Goal: Use online tool/utility: Use online tool/utility

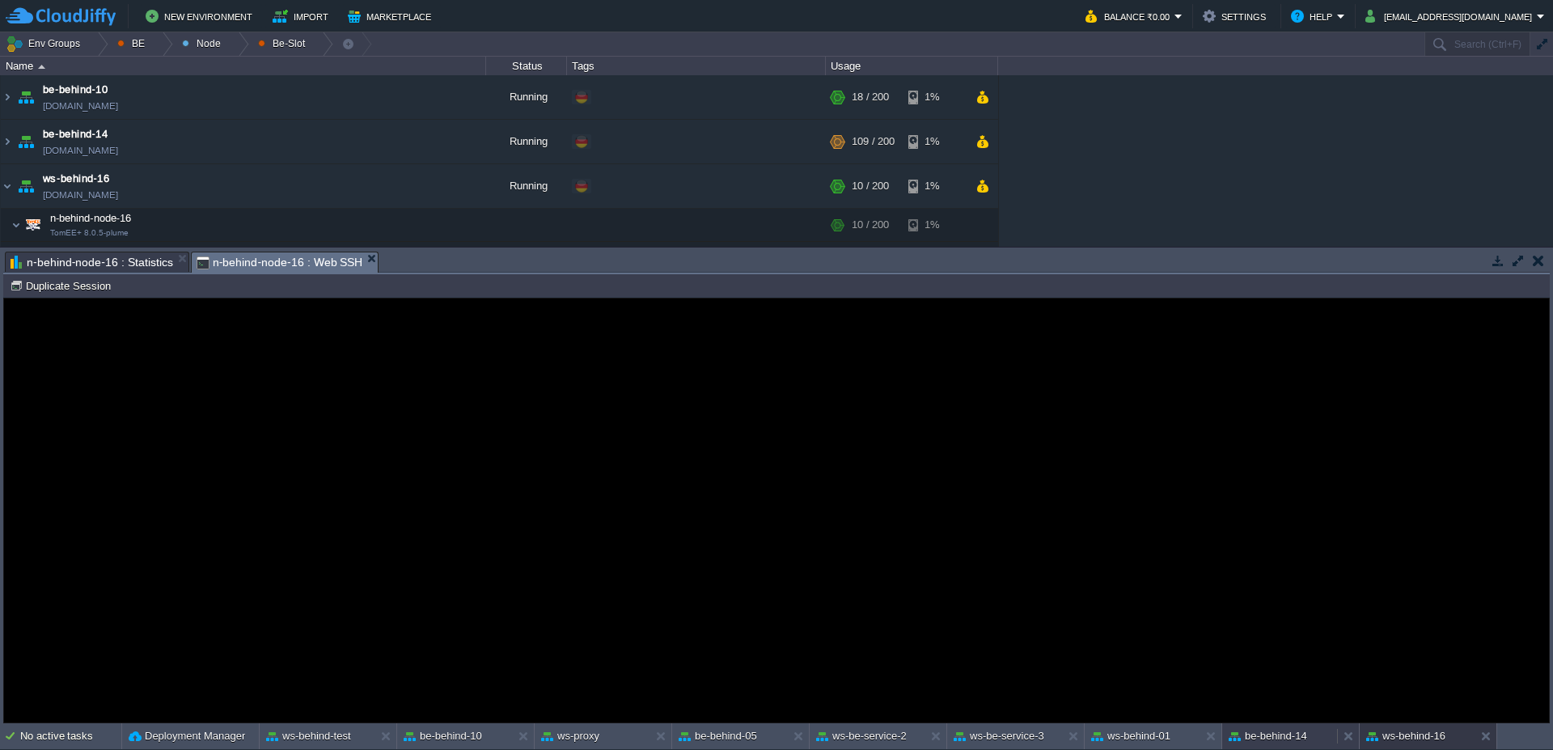
click at [1298, 737] on button "be-behind-14" at bounding box center [1268, 736] width 78 height 16
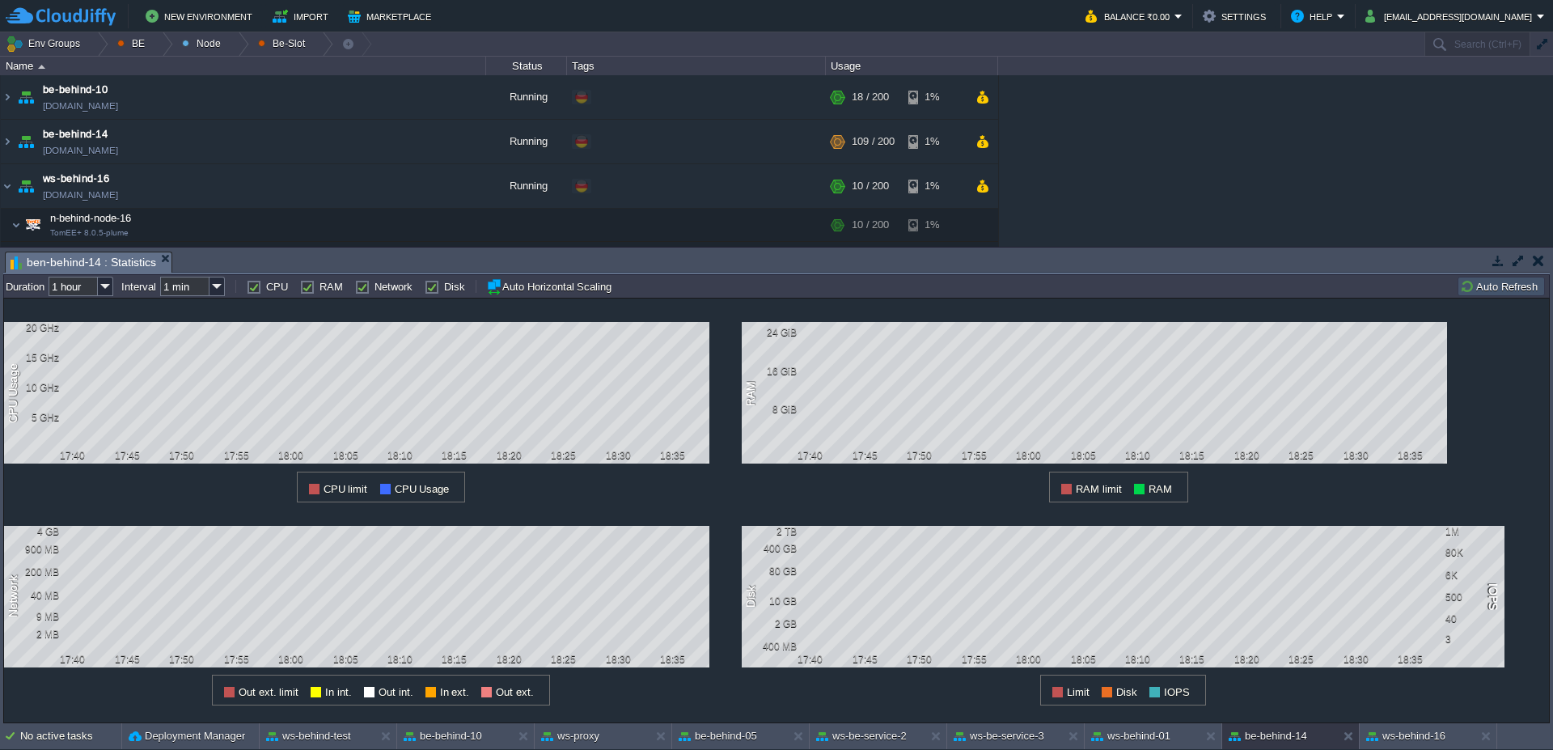
click at [1500, 285] on button "Auto Refresh" at bounding box center [1501, 286] width 83 height 15
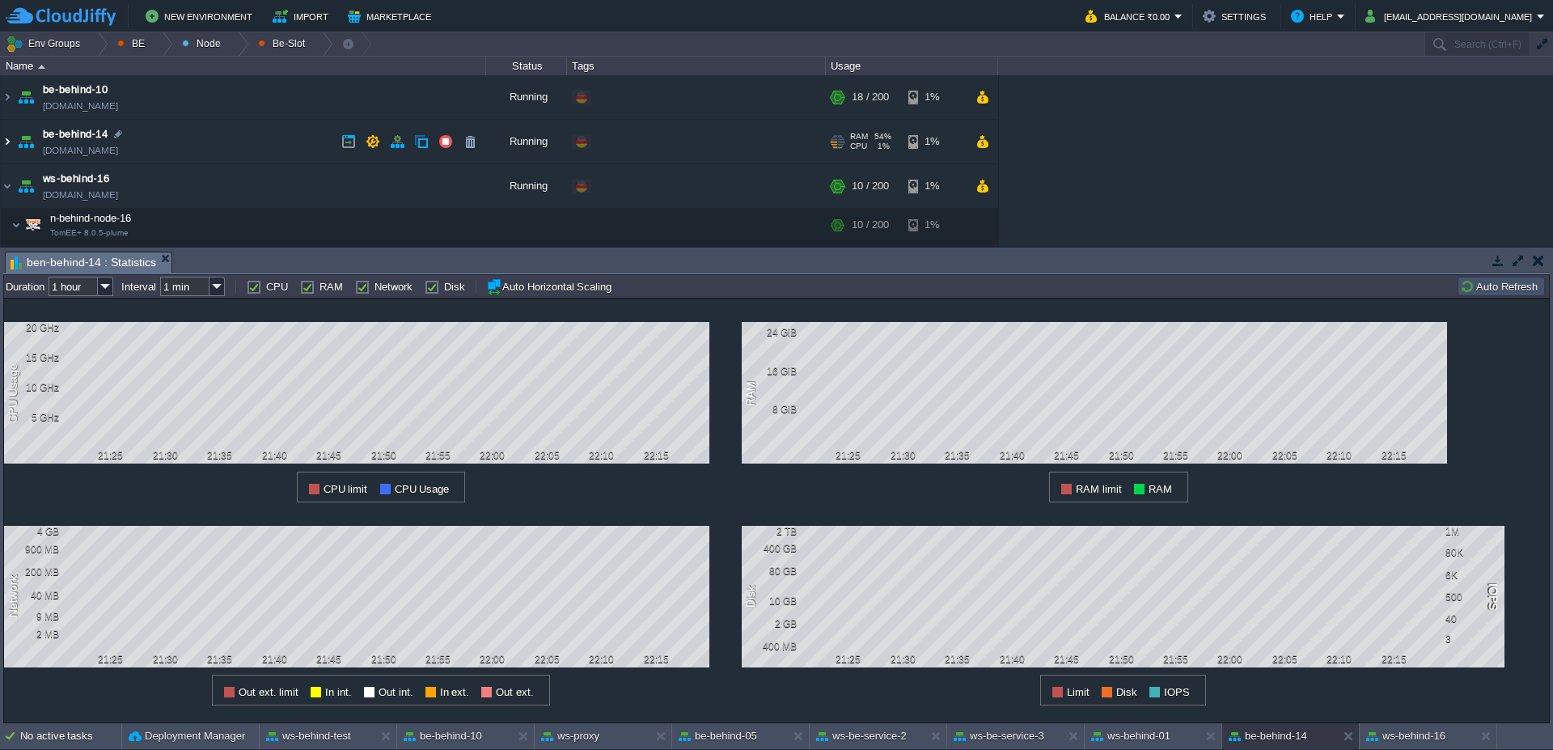
click at [4, 145] on img at bounding box center [7, 142] width 13 height 44
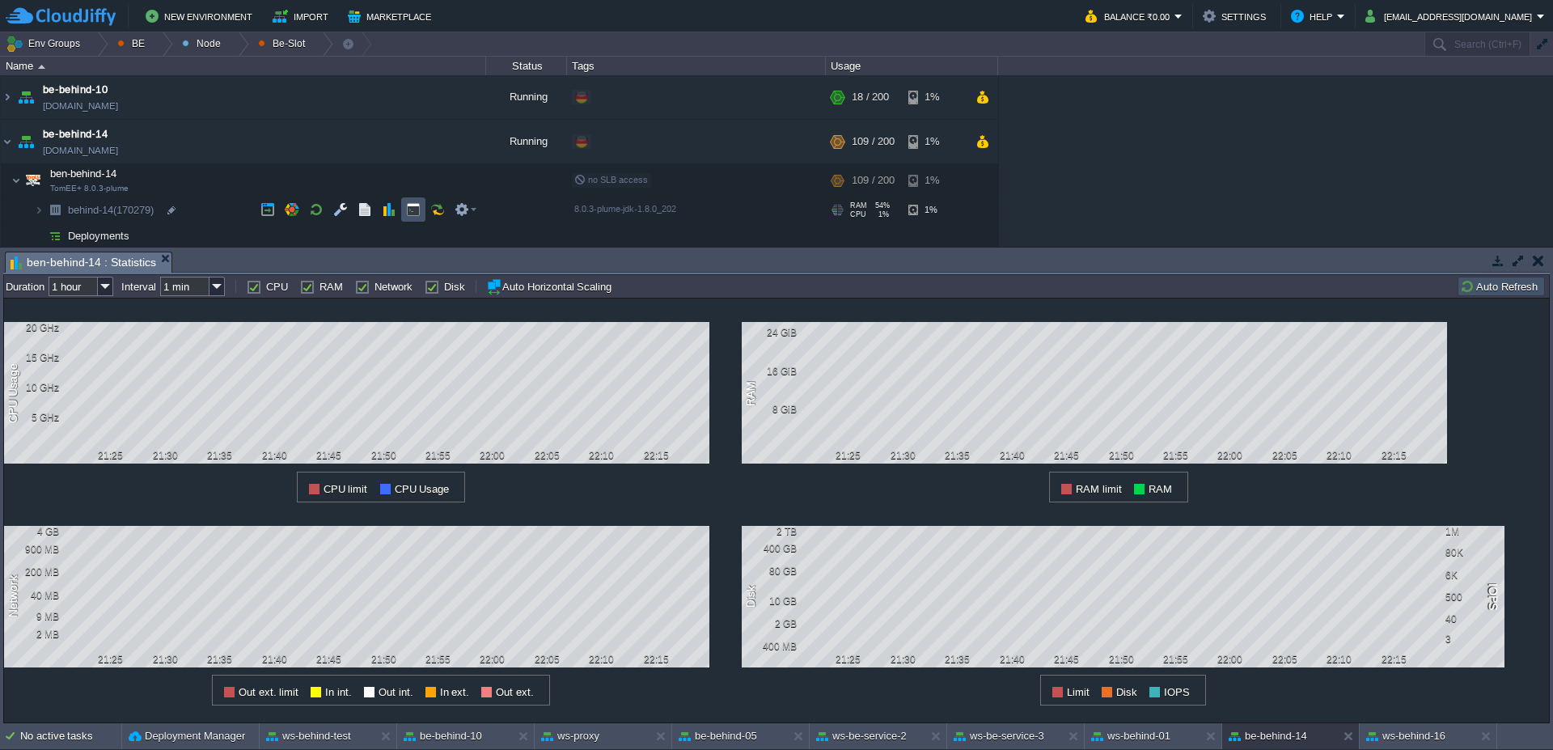
click at [409, 214] on button "button" at bounding box center [413, 209] width 15 height 15
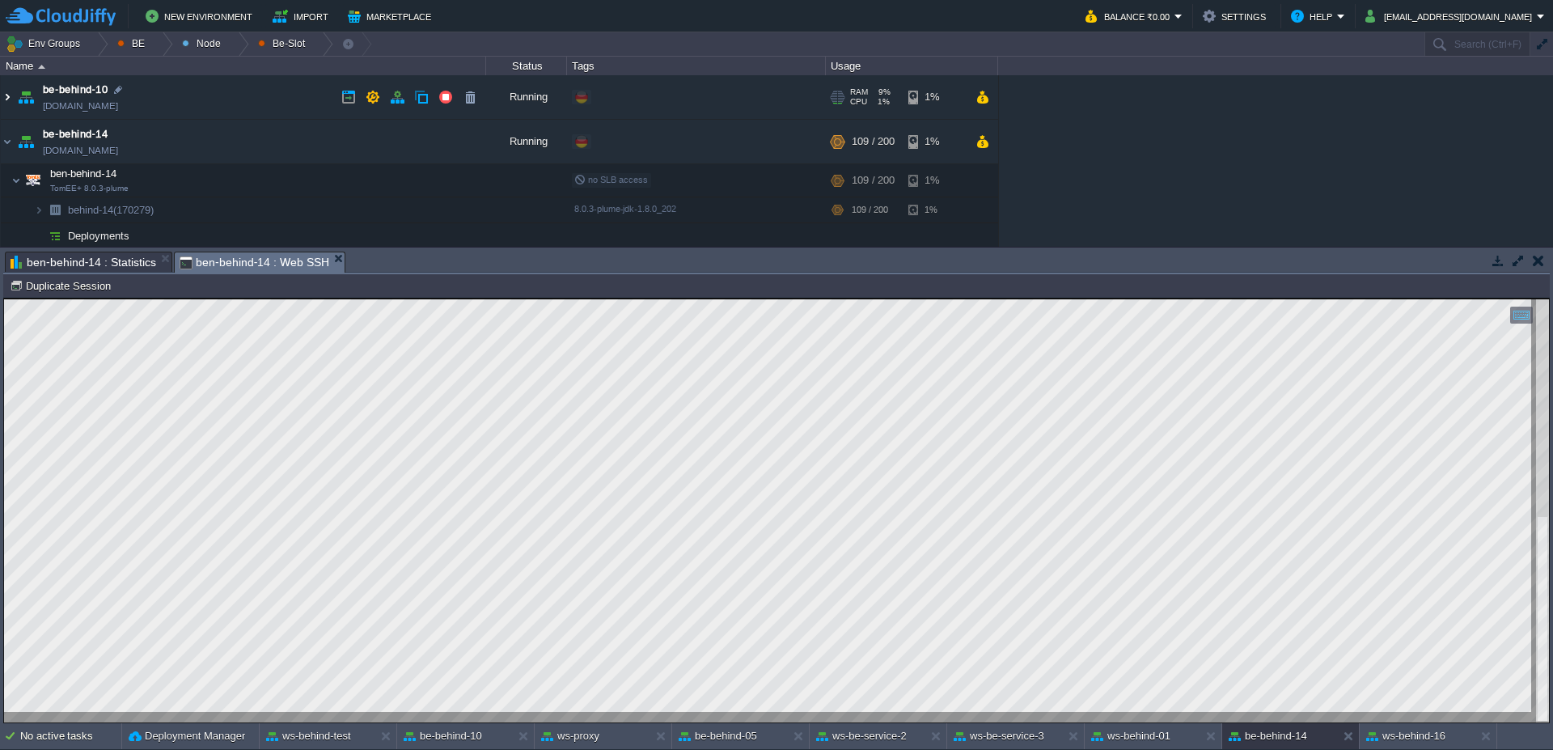
click at [10, 93] on img at bounding box center [7, 97] width 13 height 44
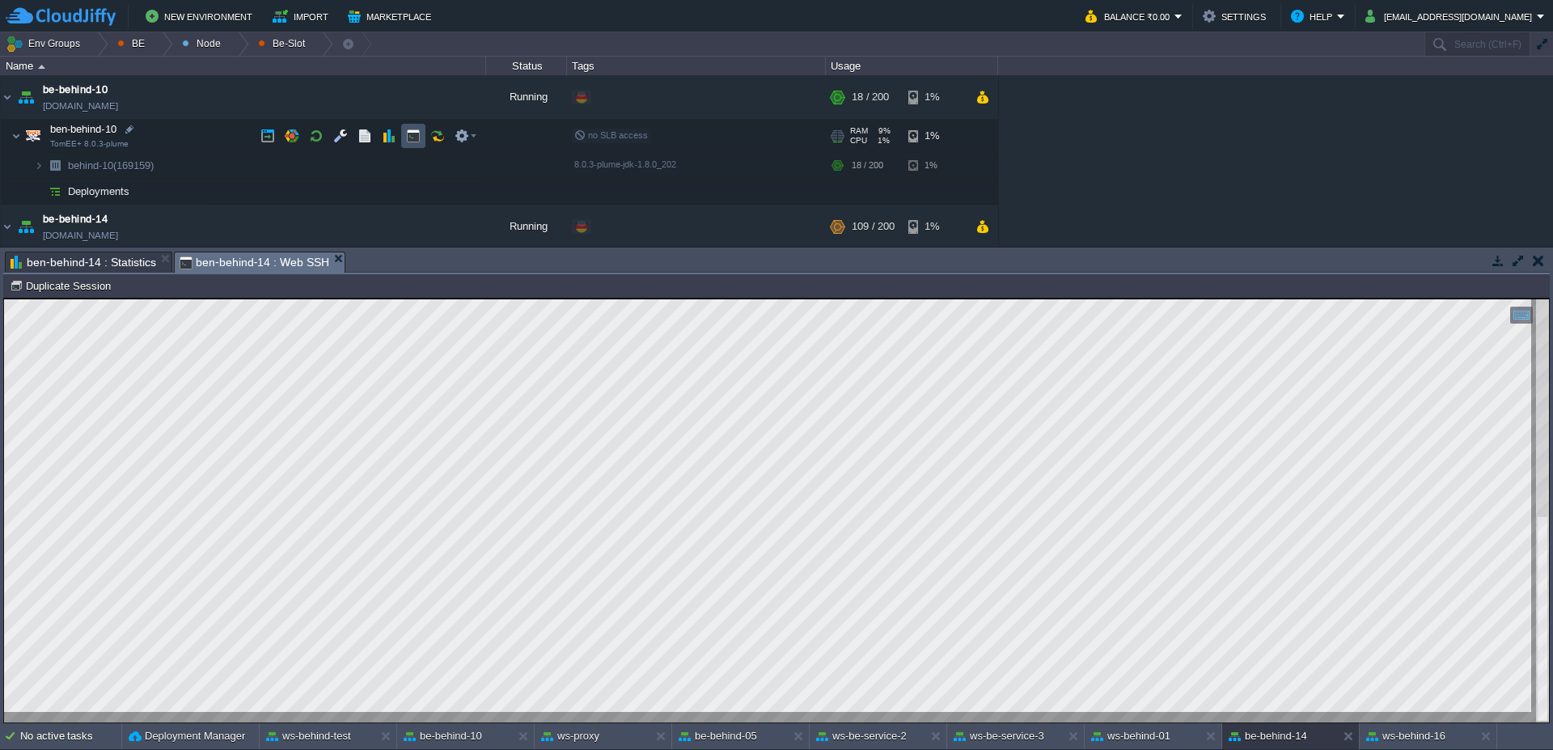
click at [410, 136] on button "button" at bounding box center [413, 136] width 15 height 15
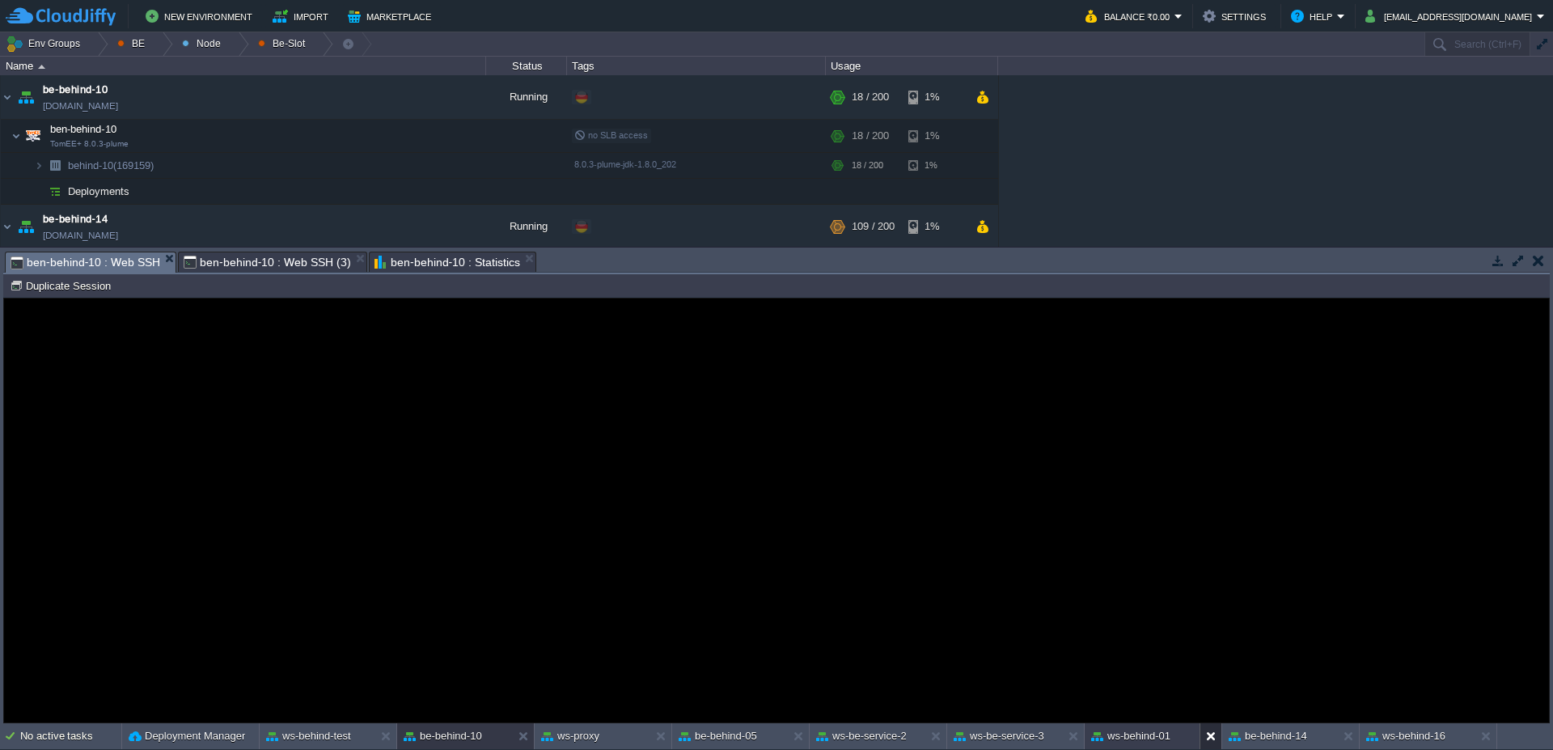
click at [1209, 737] on button at bounding box center [1214, 736] width 16 height 16
click at [263, 256] on span "ben-behind-10 : Web SSH (3)" at bounding box center [267, 261] width 167 height 19
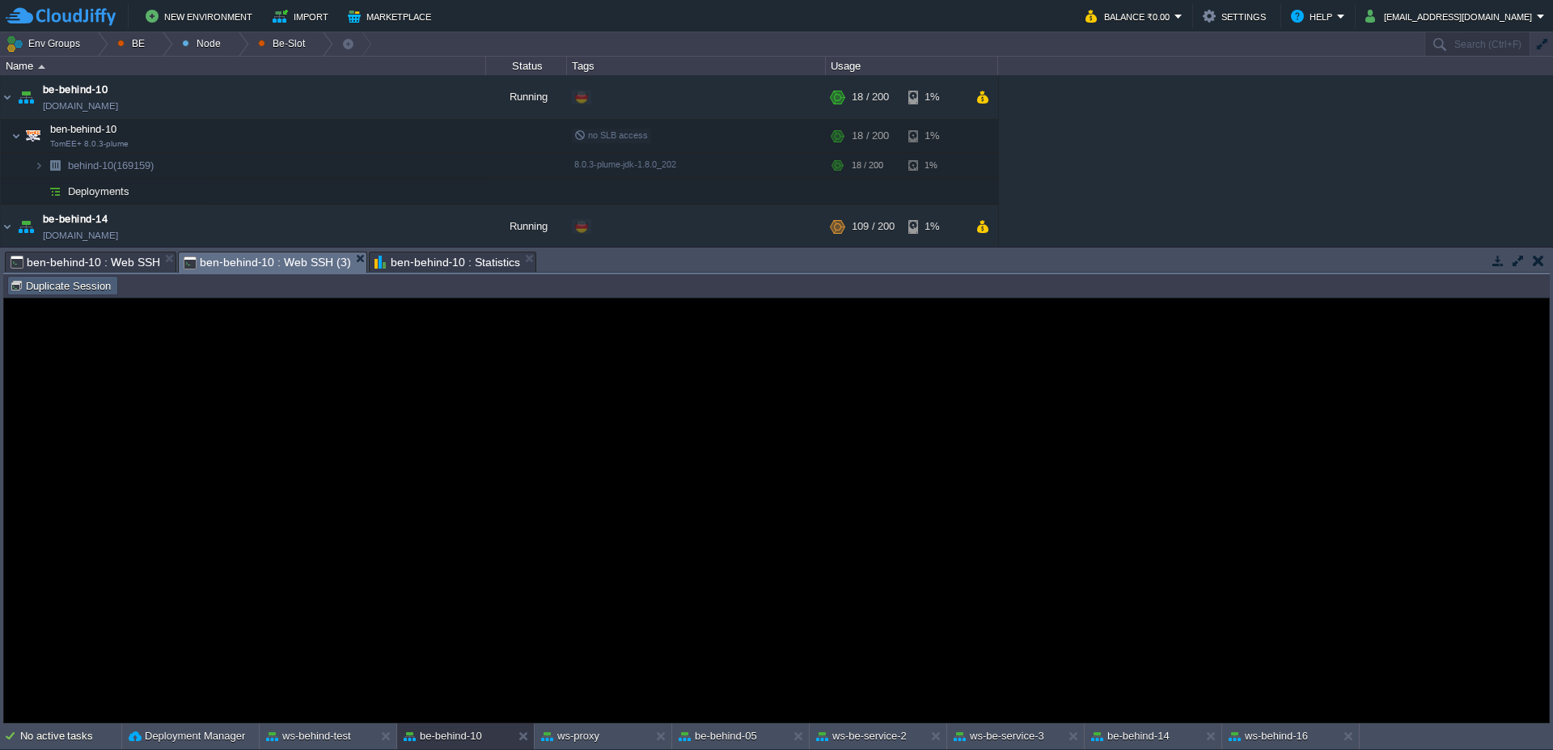
click at [83, 283] on button "Duplicate Session" at bounding box center [63, 285] width 106 height 15
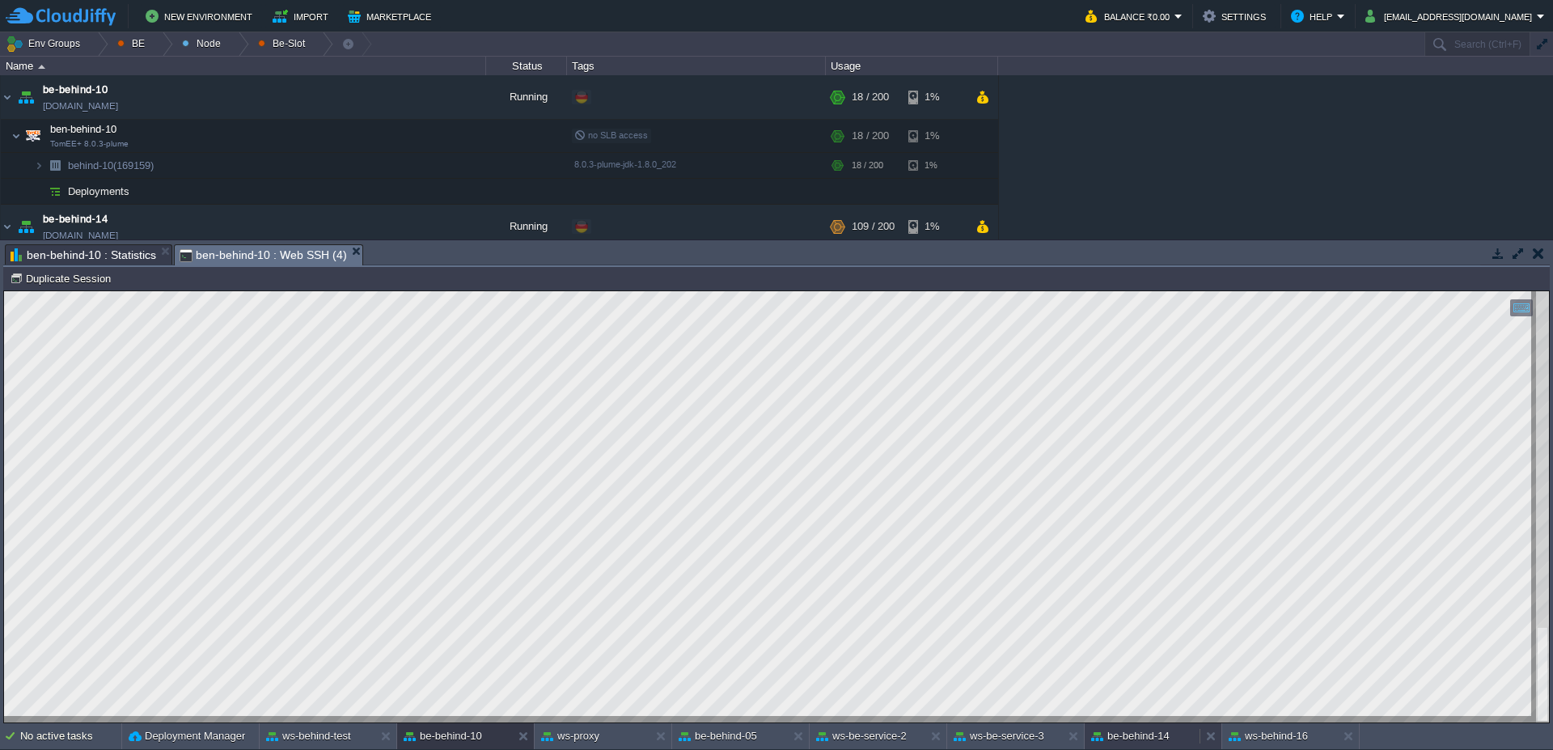
click at [1143, 739] on button "be-behind-14" at bounding box center [1130, 736] width 78 height 16
click at [434, 739] on button "be-behind-10" at bounding box center [443, 736] width 78 height 16
click at [1151, 735] on button "be-behind-14" at bounding box center [1130, 736] width 78 height 16
click at [465, 743] on button "be-behind-10" at bounding box center [443, 736] width 78 height 16
click at [1146, 741] on button "be-behind-14" at bounding box center [1130, 736] width 78 height 16
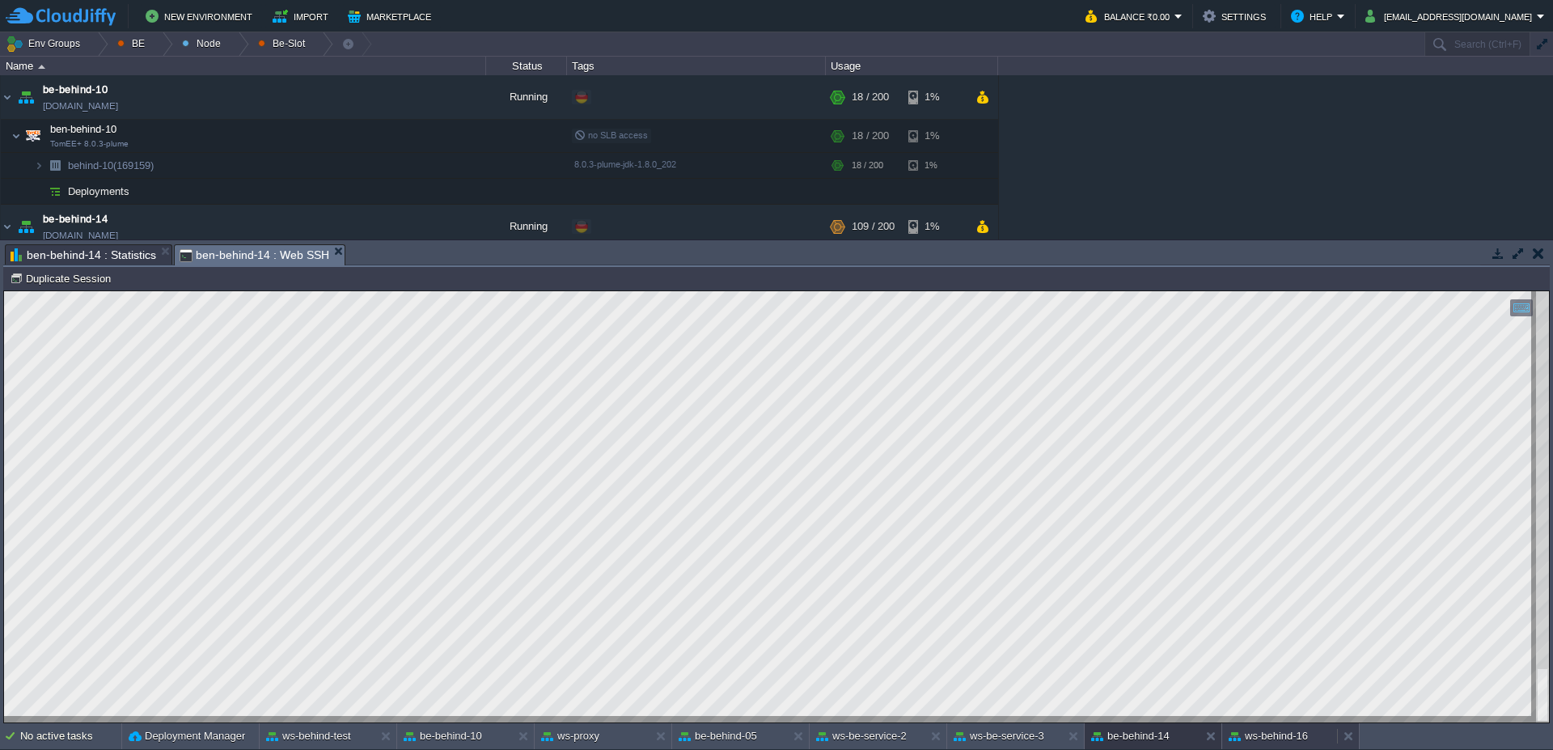
click at [1266, 735] on button "ws-behind-16" at bounding box center [1268, 736] width 79 height 16
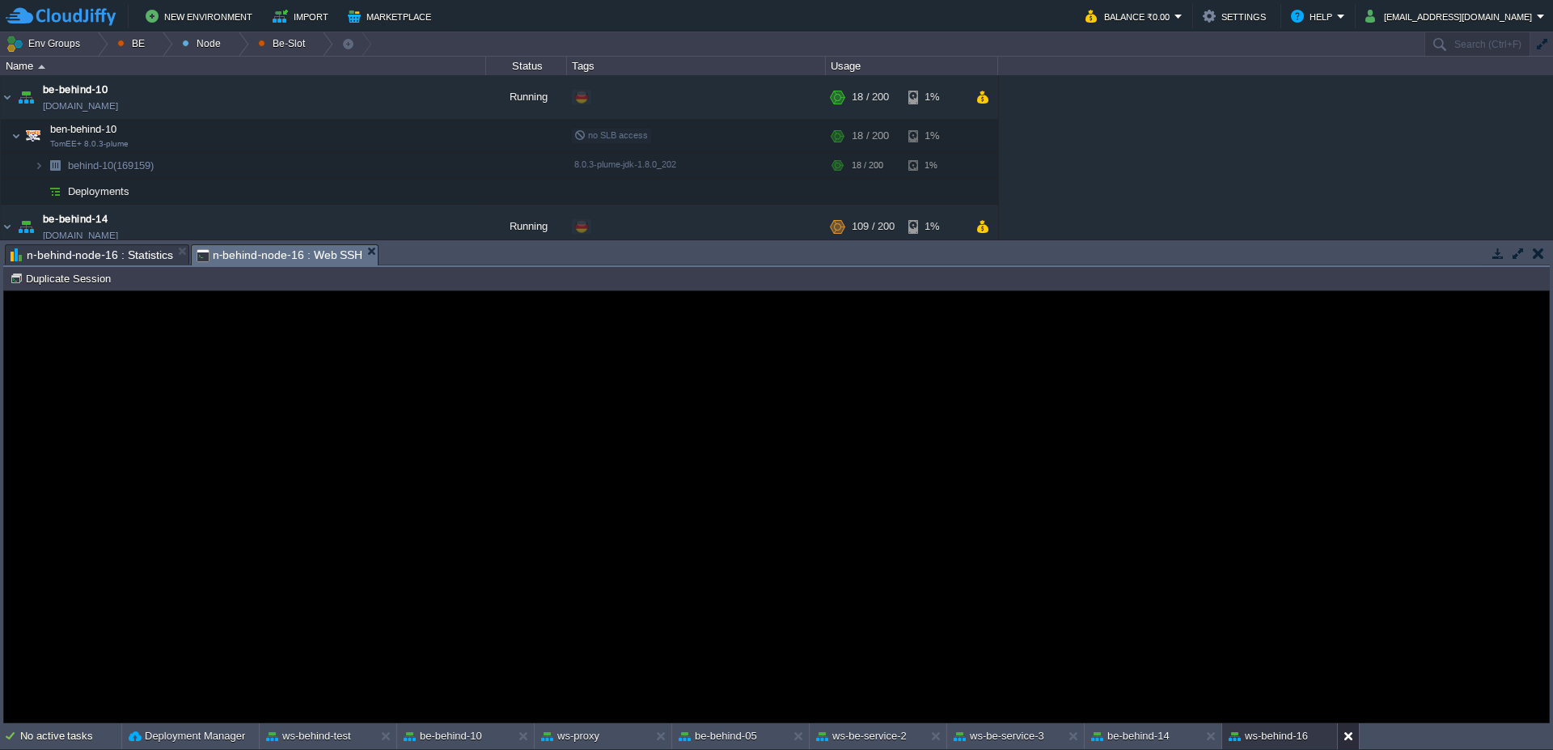
click at [1355, 739] on button at bounding box center [1352, 736] width 16 height 16
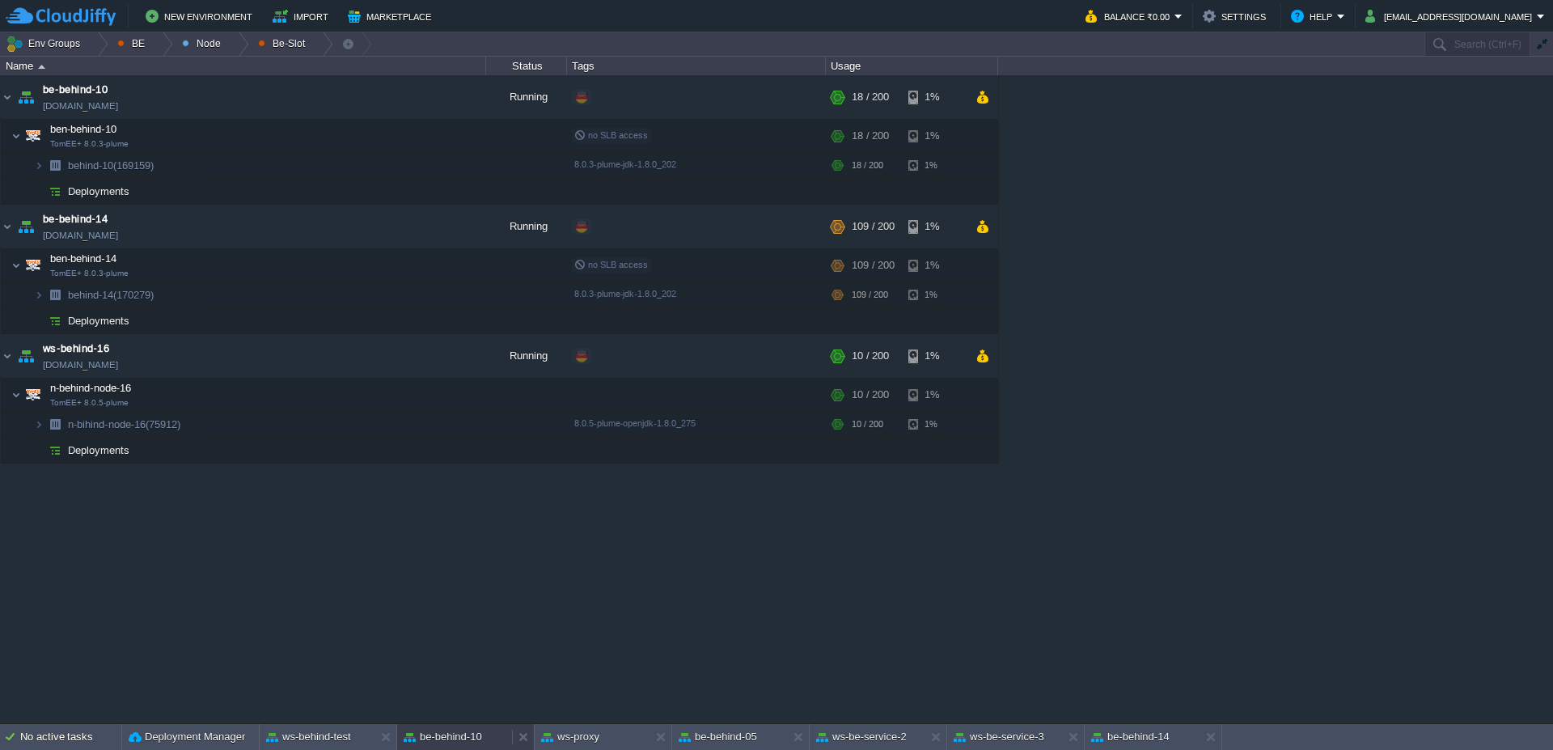
click at [447, 730] on button "be-behind-10" at bounding box center [443, 737] width 78 height 16
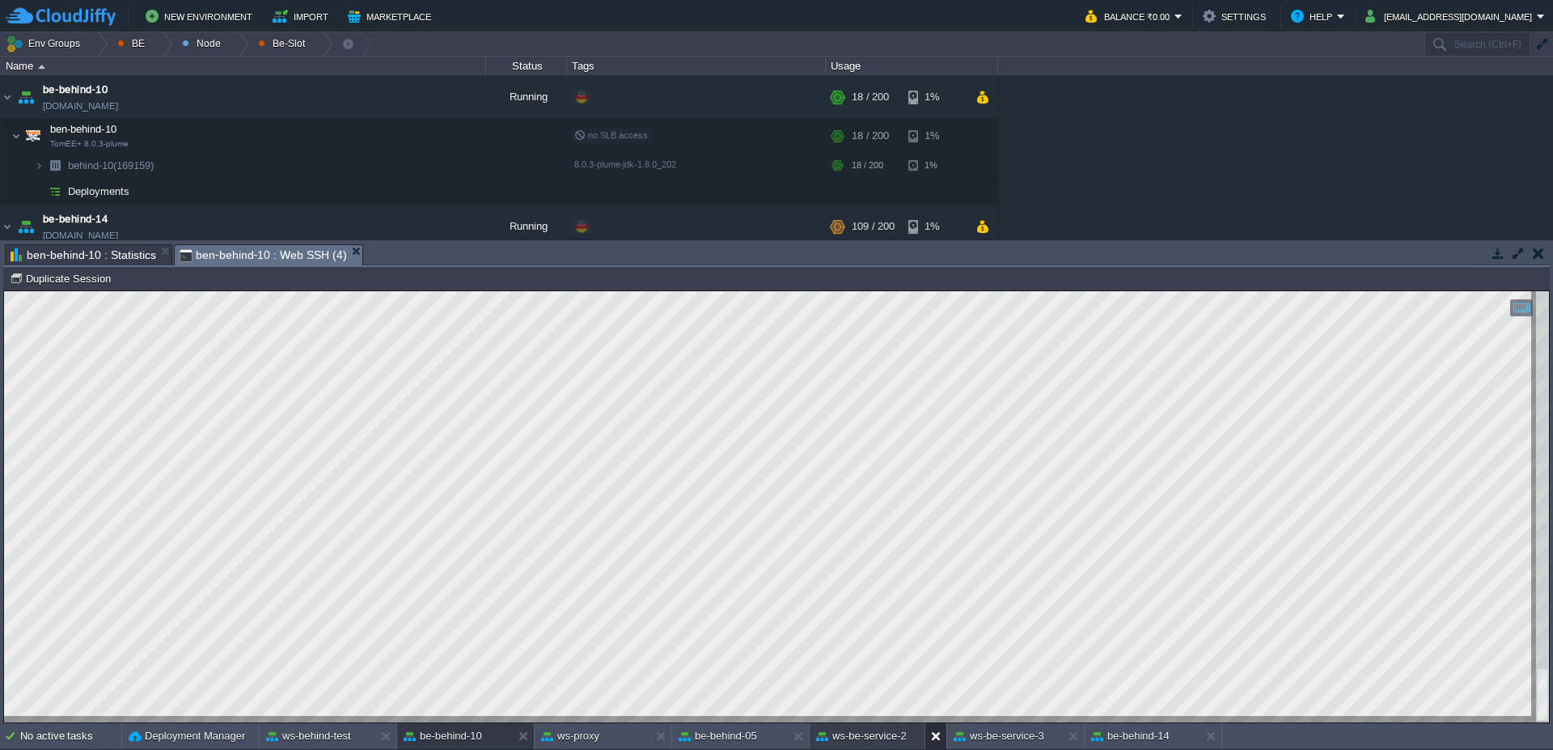
click at [940, 740] on button at bounding box center [939, 736] width 16 height 16
click at [937, 740] on button at bounding box center [939, 736] width 16 height 16
click at [592, 737] on button "ws-proxy" at bounding box center [570, 736] width 58 height 16
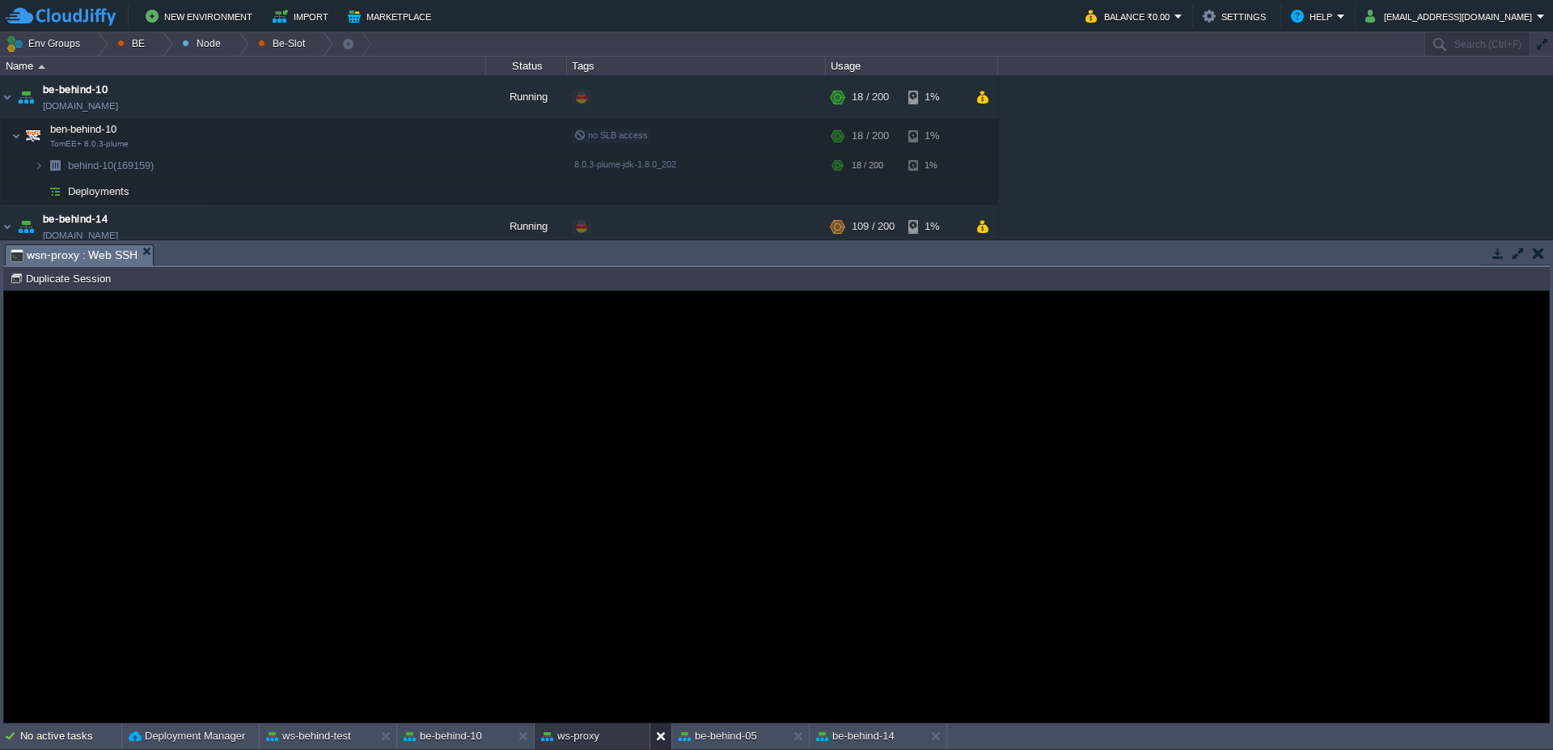
click at [658, 732] on button at bounding box center [664, 736] width 16 height 16
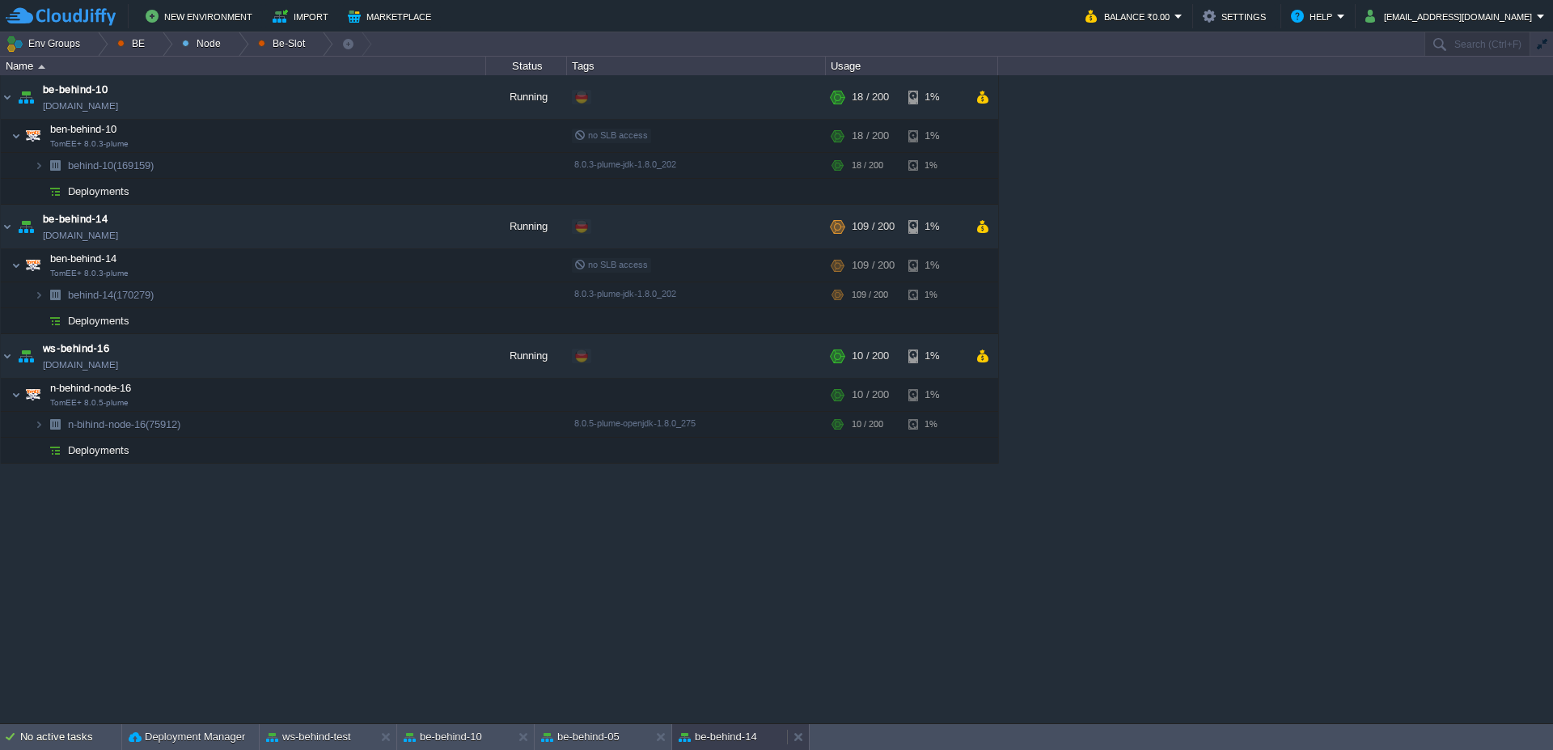
click at [726, 736] on button "be-behind-14" at bounding box center [718, 737] width 78 height 16
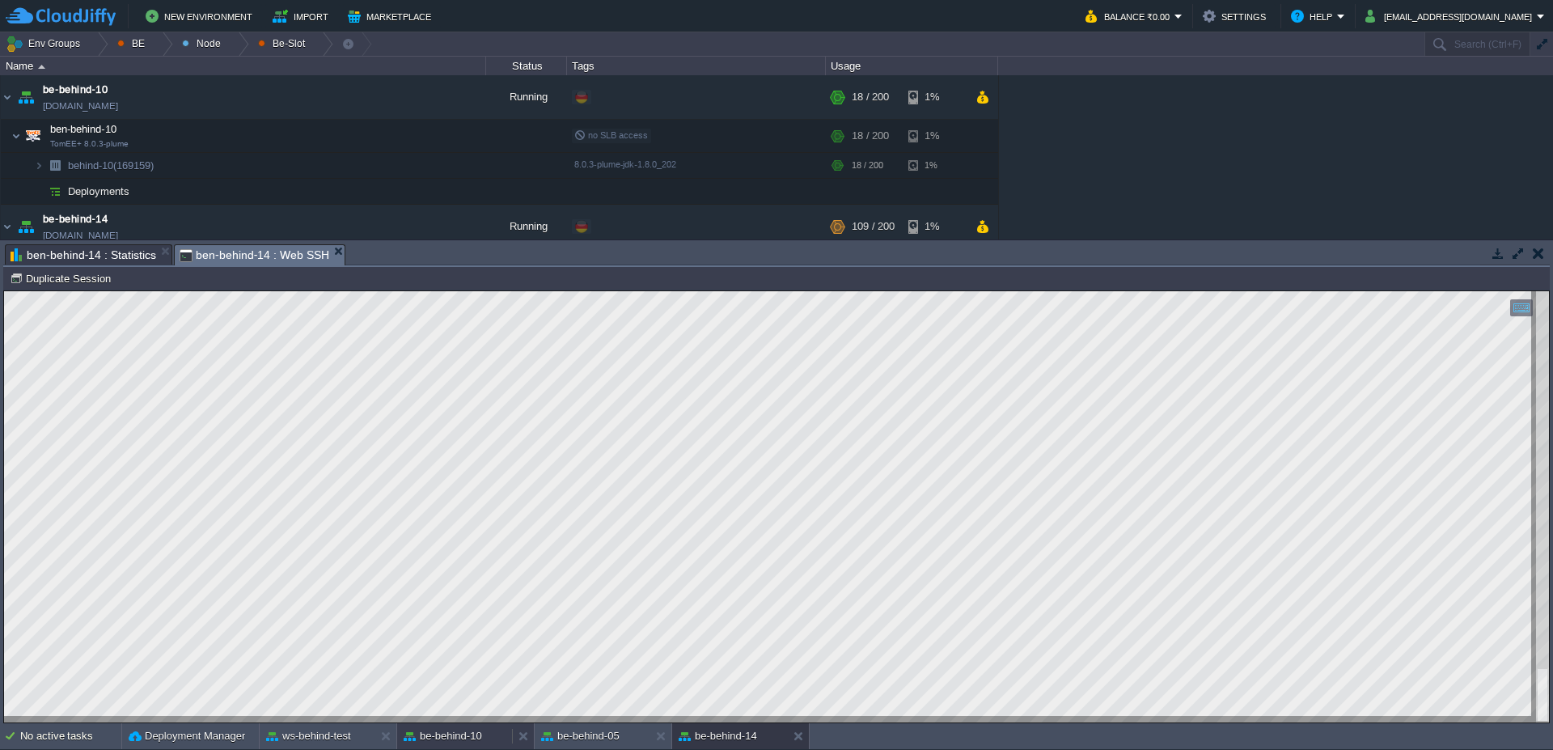
click at [450, 736] on button "be-behind-10" at bounding box center [443, 736] width 78 height 16
click at [1183, 23] on em "Balance ₹0.00" at bounding box center [1134, 15] width 97 height 19
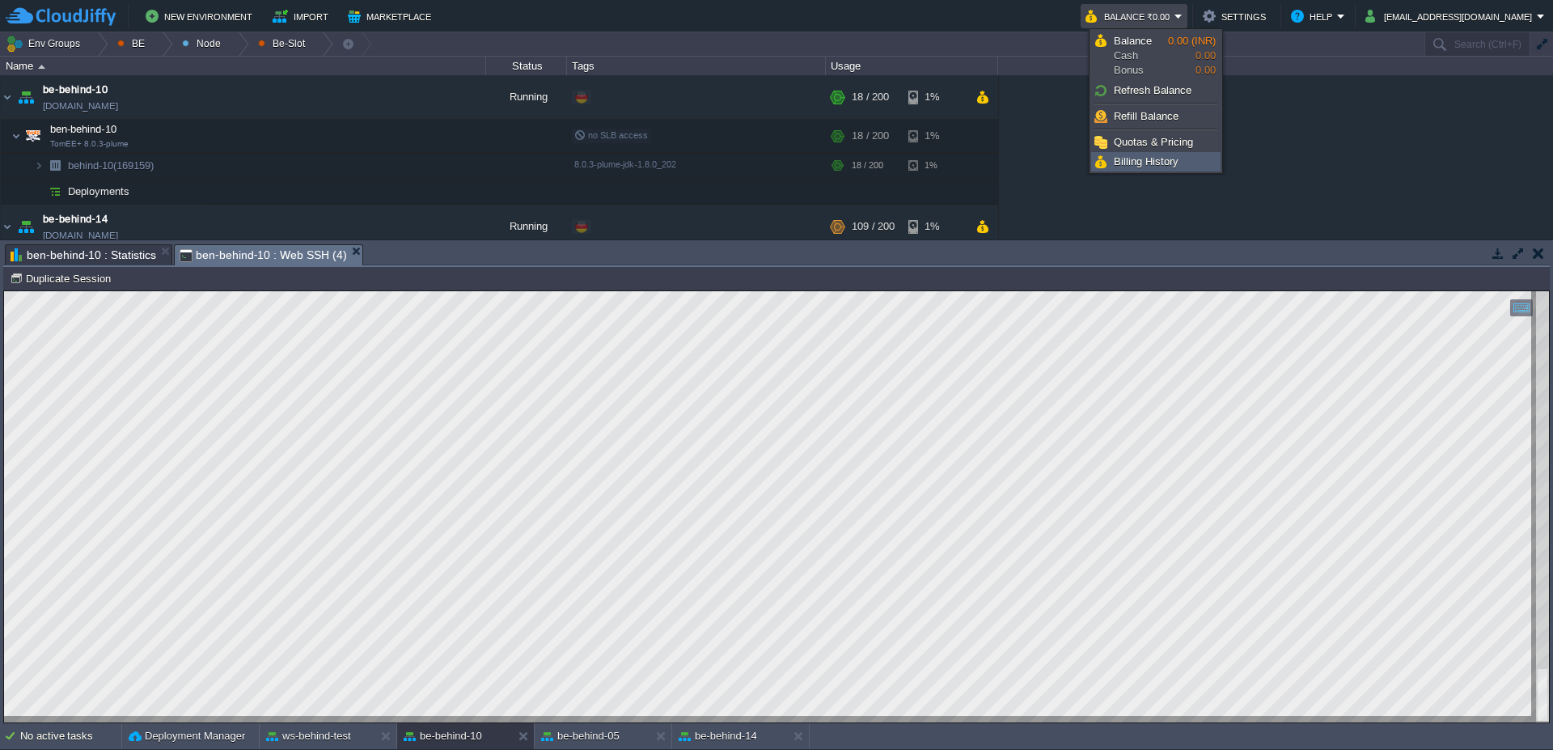
click at [1194, 158] on link "Billing History" at bounding box center [1156, 162] width 128 height 18
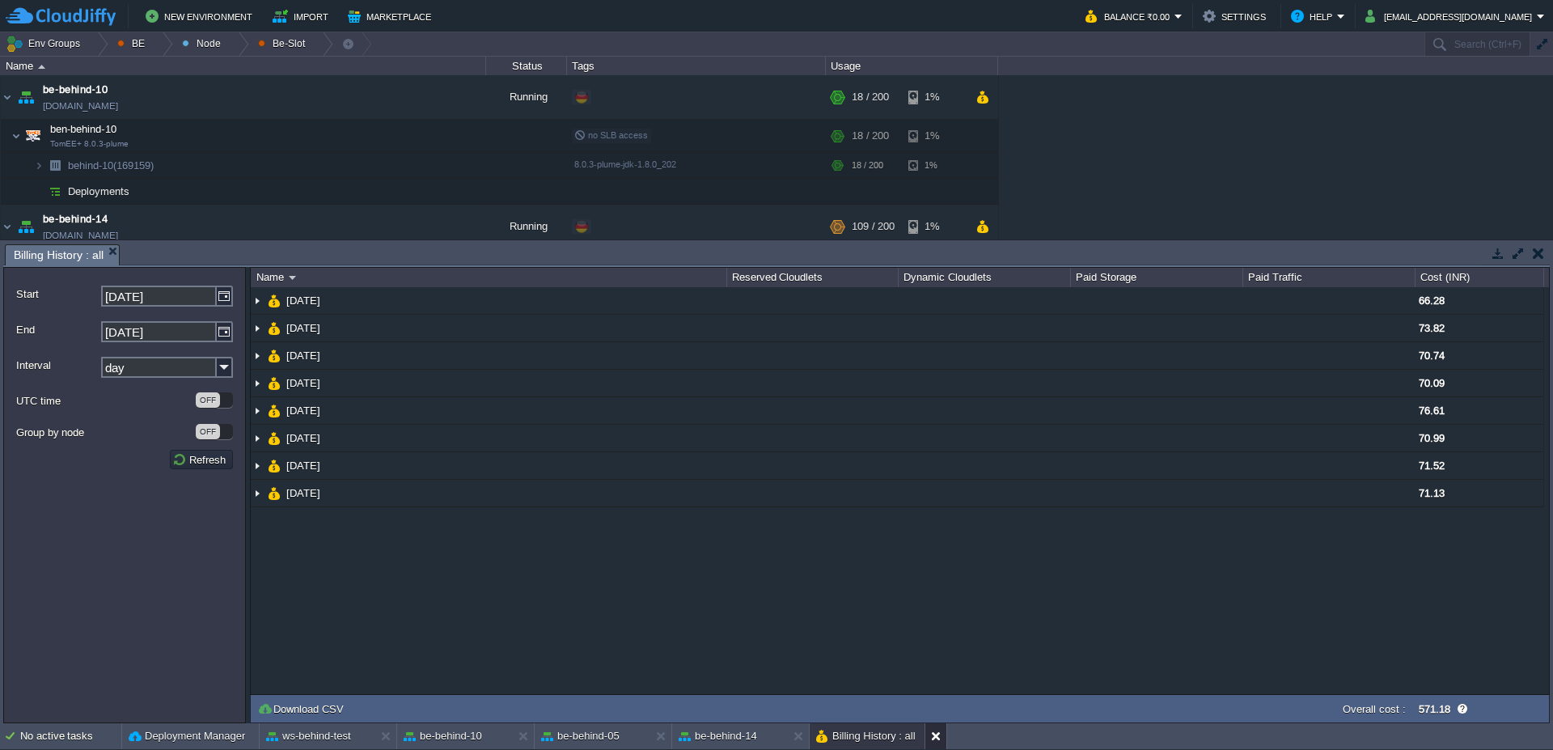
click at [938, 739] on button at bounding box center [939, 736] width 16 height 16
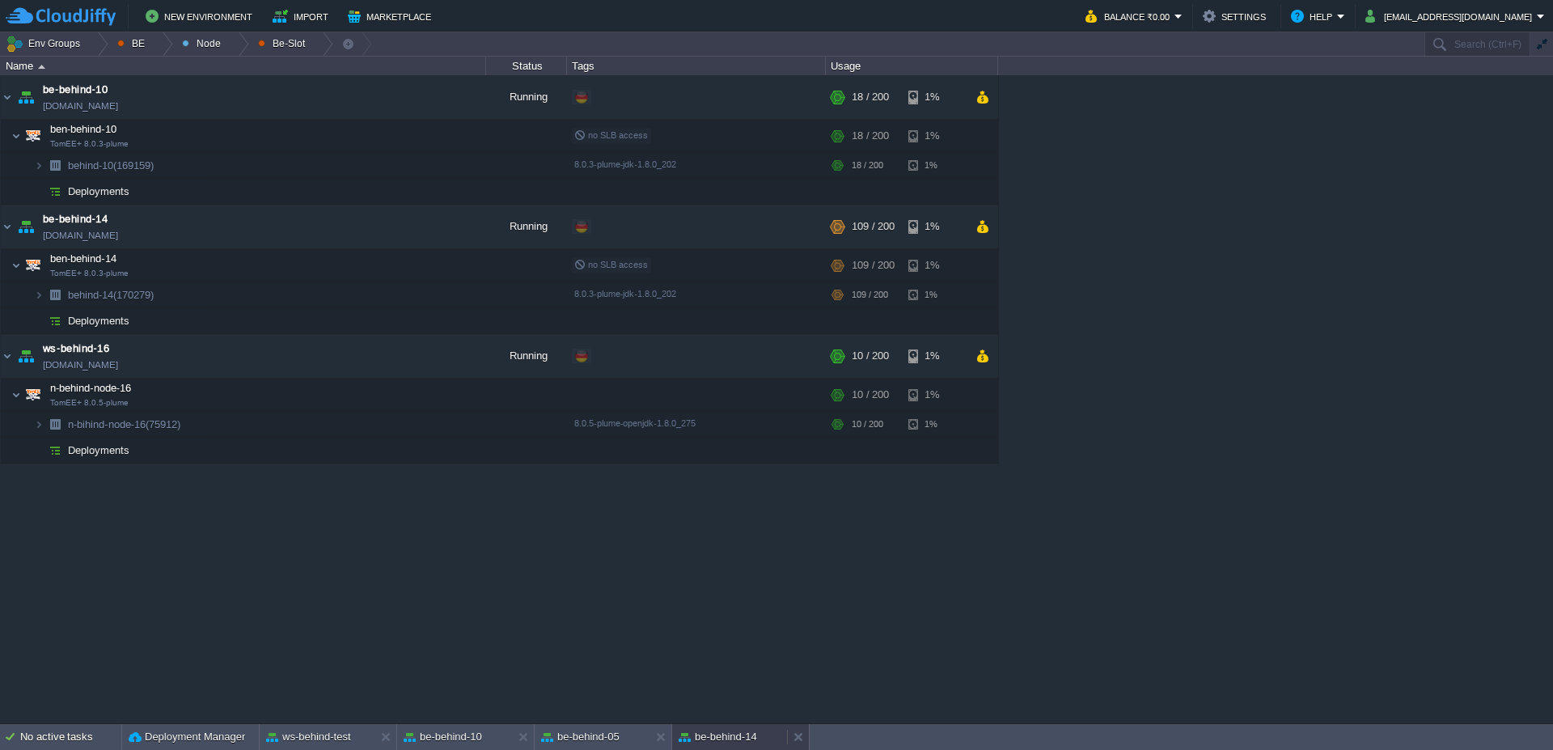
click at [737, 735] on button "be-behind-14" at bounding box center [718, 737] width 78 height 16
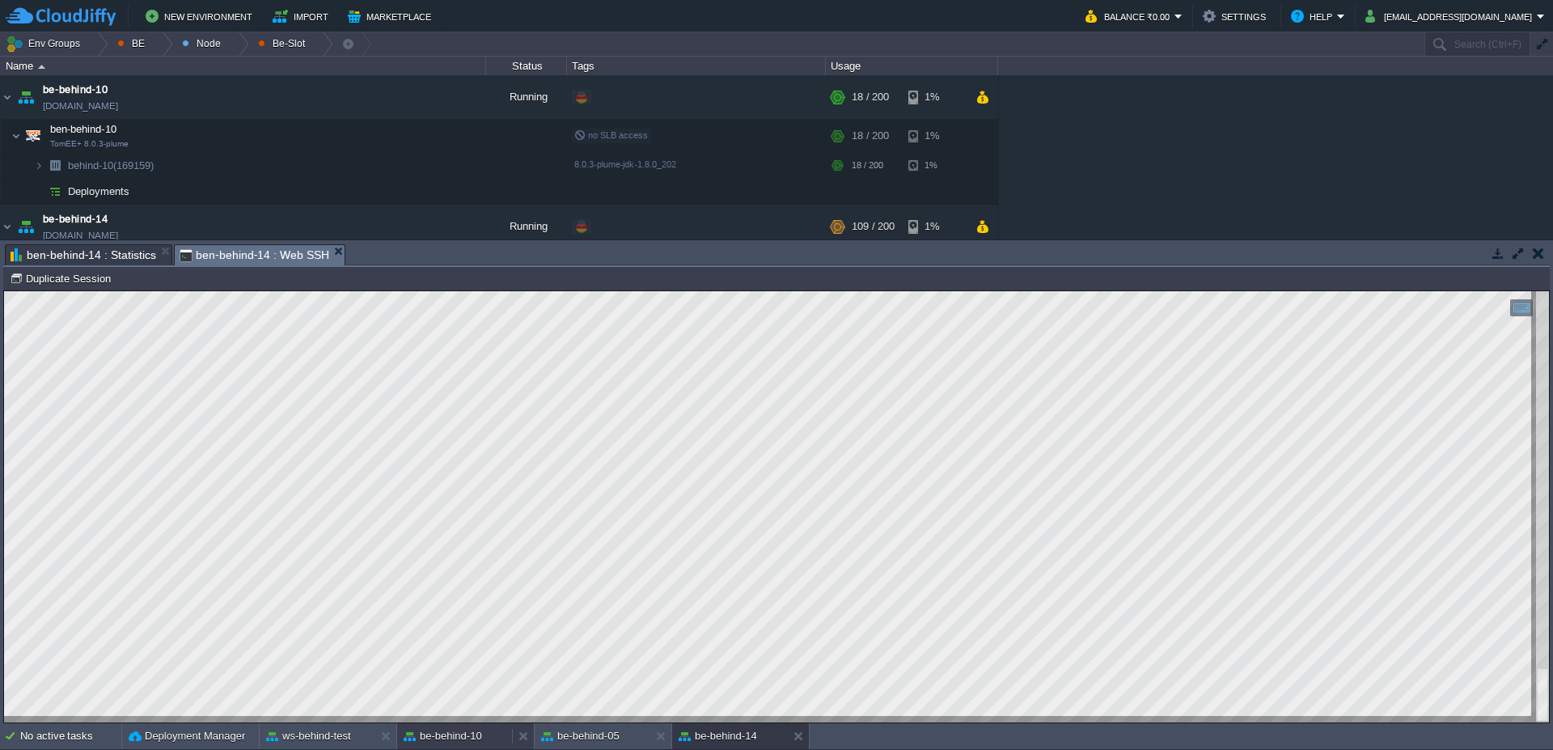
click at [439, 735] on button "be-behind-10" at bounding box center [443, 736] width 78 height 16
click at [742, 740] on button "be-behind-14" at bounding box center [718, 736] width 78 height 16
click at [470, 735] on button "be-behind-10" at bounding box center [443, 736] width 78 height 16
click at [523, 735] on button at bounding box center [527, 736] width 16 height 16
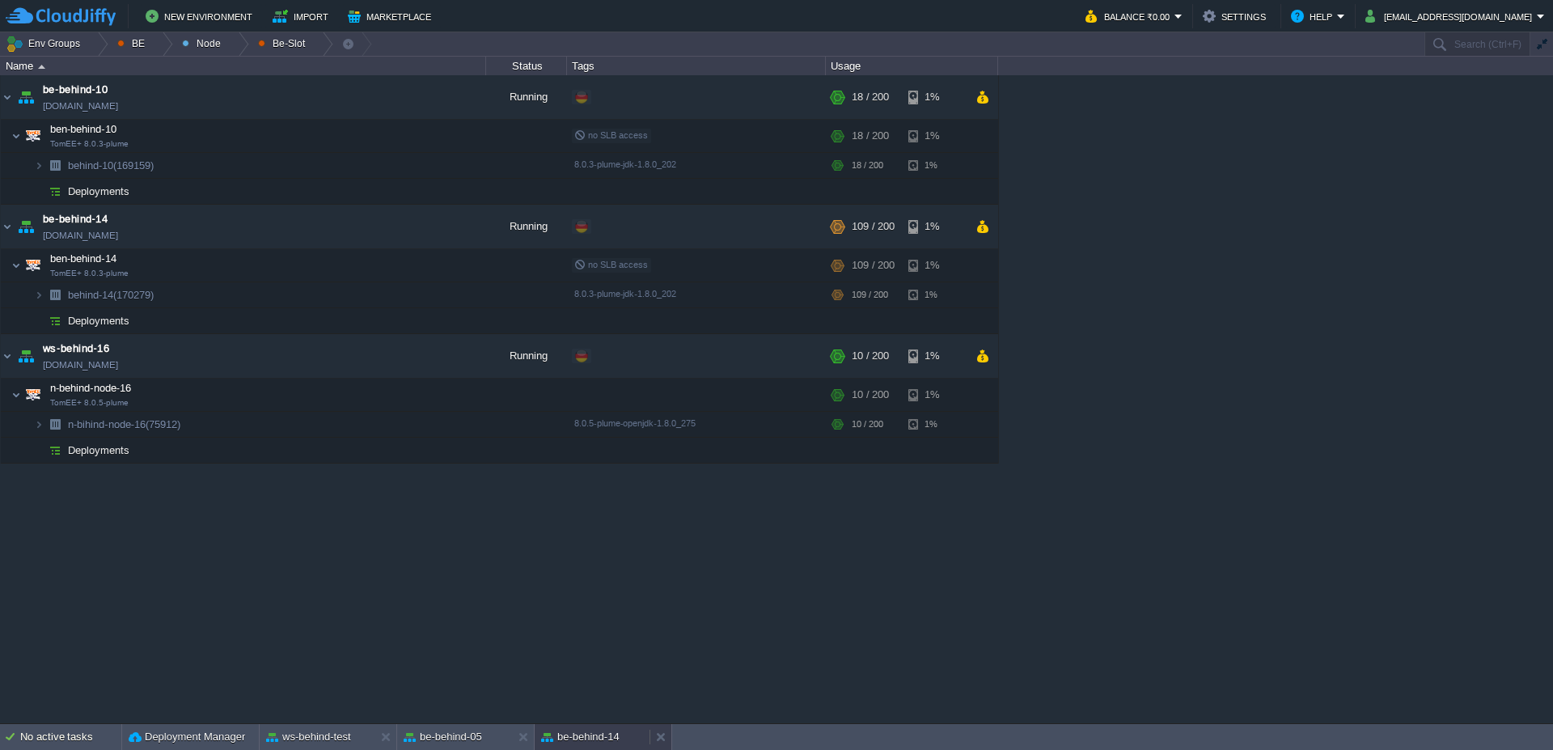
click at [599, 745] on div "be-behind-14" at bounding box center [592, 737] width 115 height 26
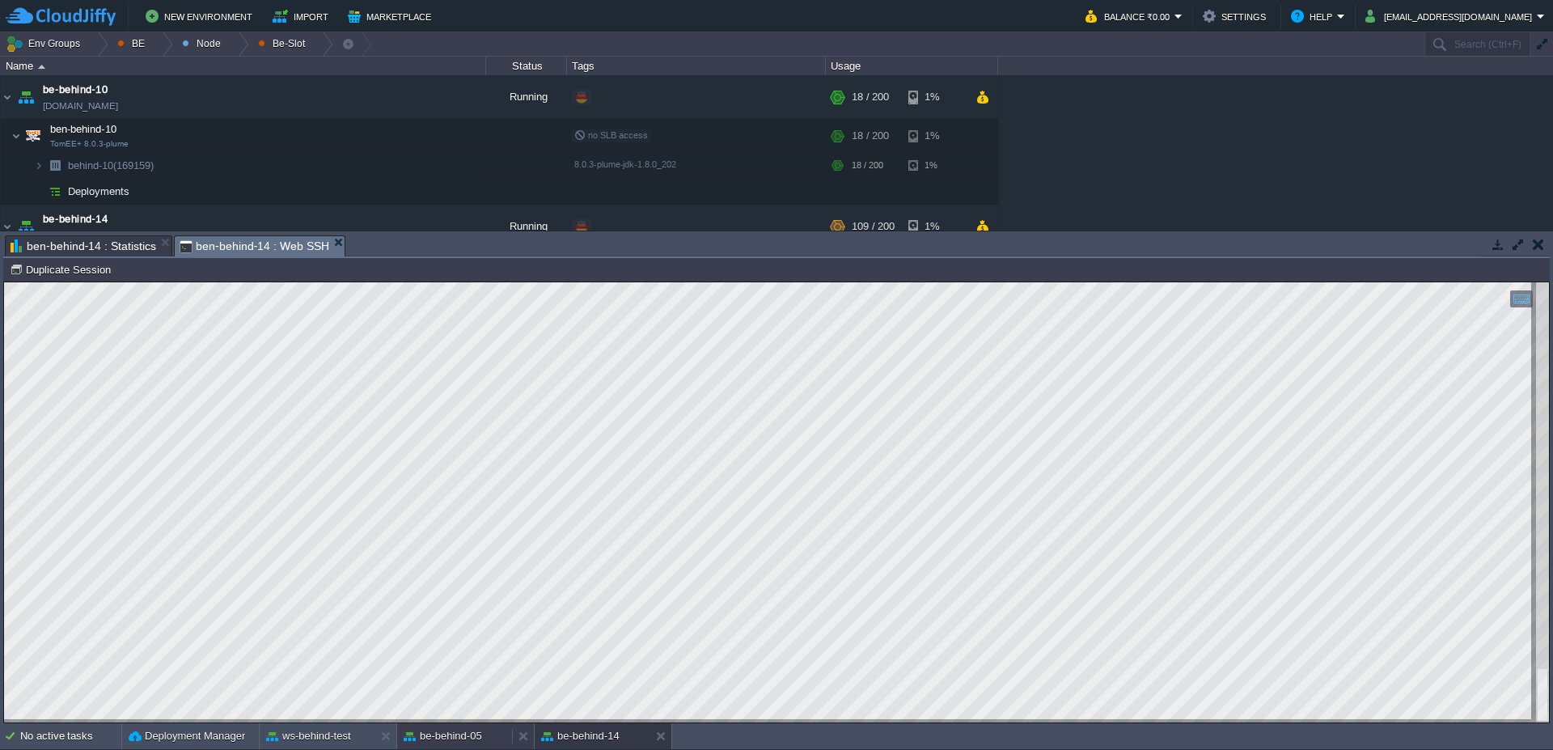
click at [426, 742] on button "be-behind-05" at bounding box center [443, 736] width 78 height 16
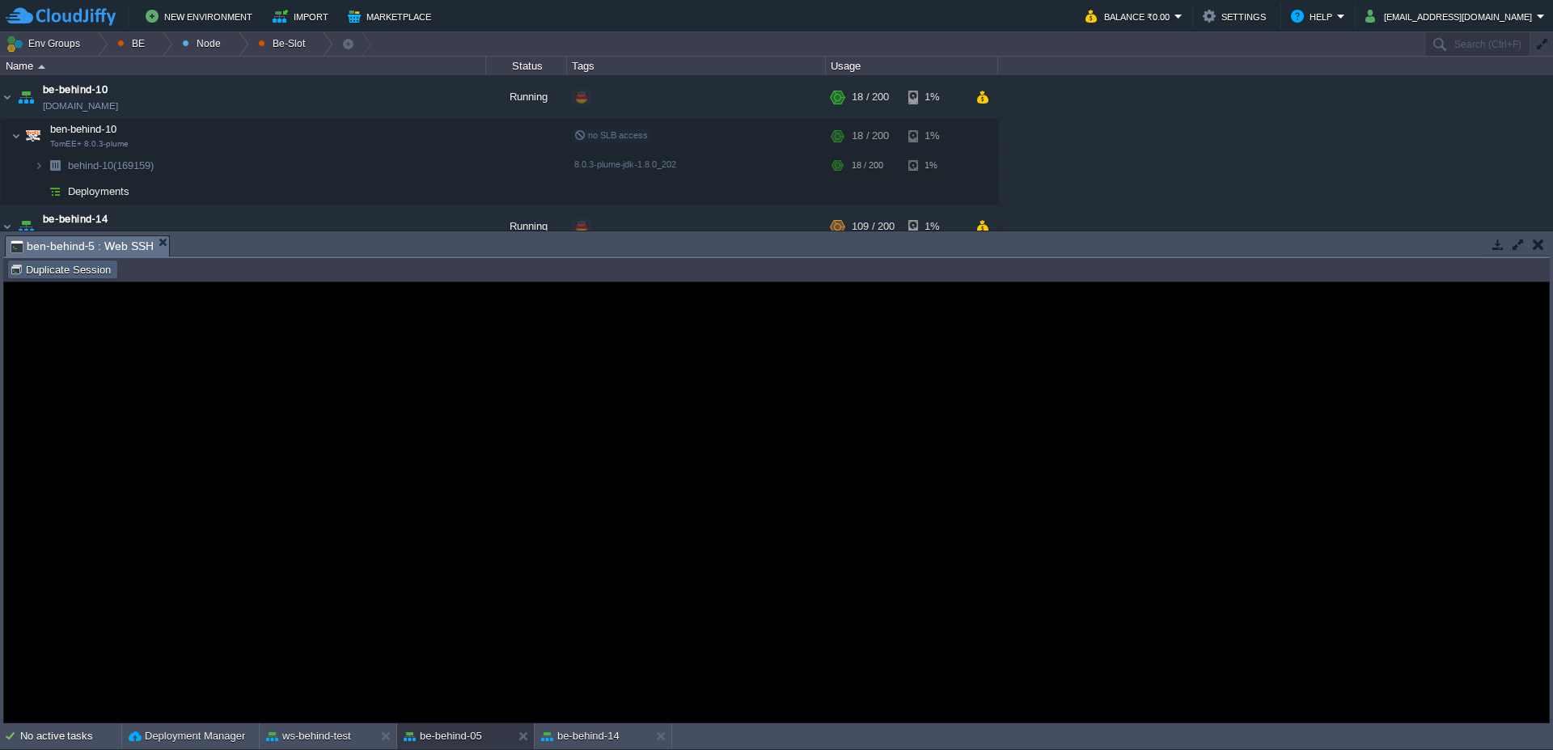
click at [54, 266] on button "Duplicate Session" at bounding box center [63, 269] width 106 height 15
type input "#000000"
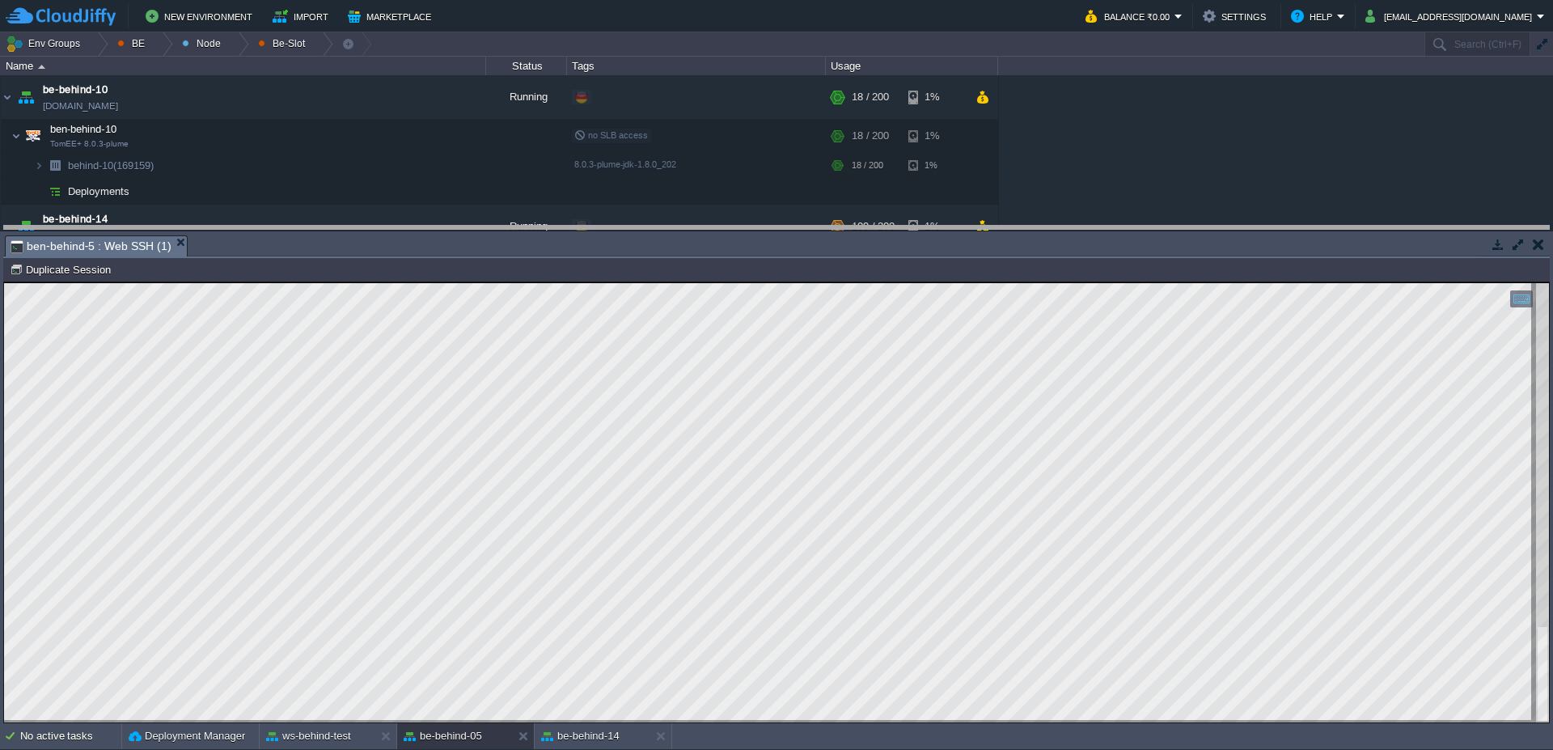
drag, startPoint x: 778, startPoint y: 252, endPoint x: 714, endPoint y: 2, distance: 258.0
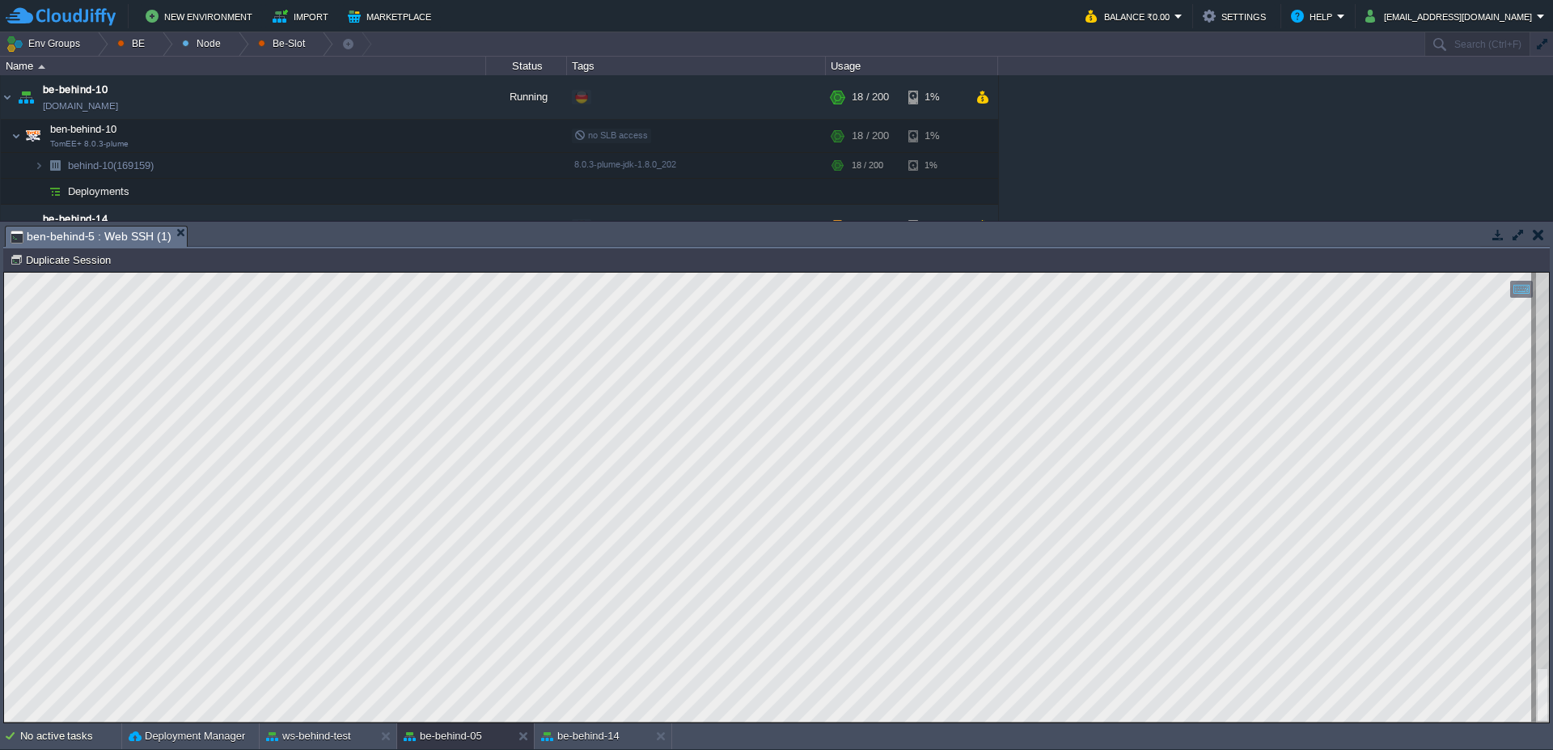
click at [592, 743] on button "be-behind-14" at bounding box center [580, 736] width 78 height 16
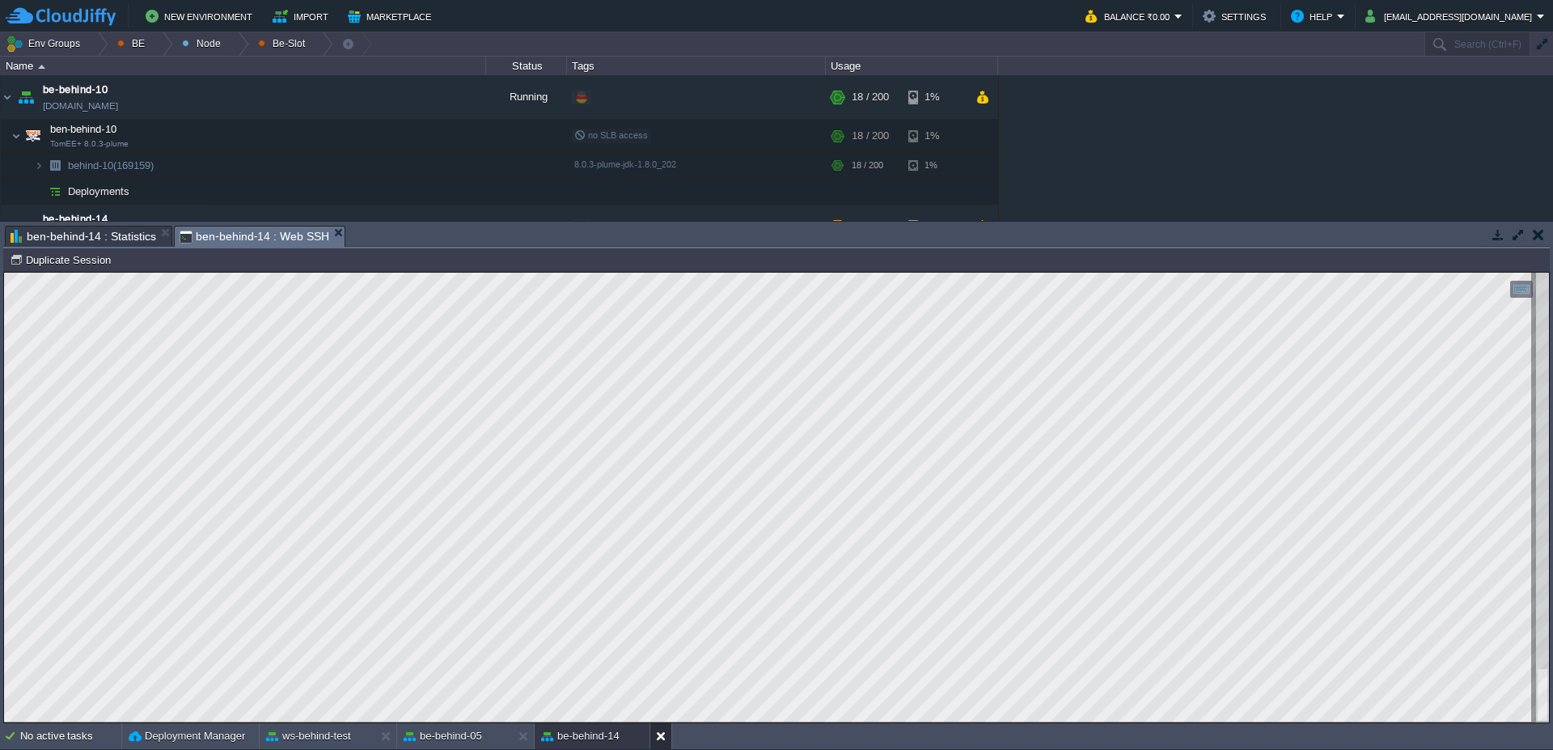
click at [657, 743] on button at bounding box center [664, 736] width 16 height 16
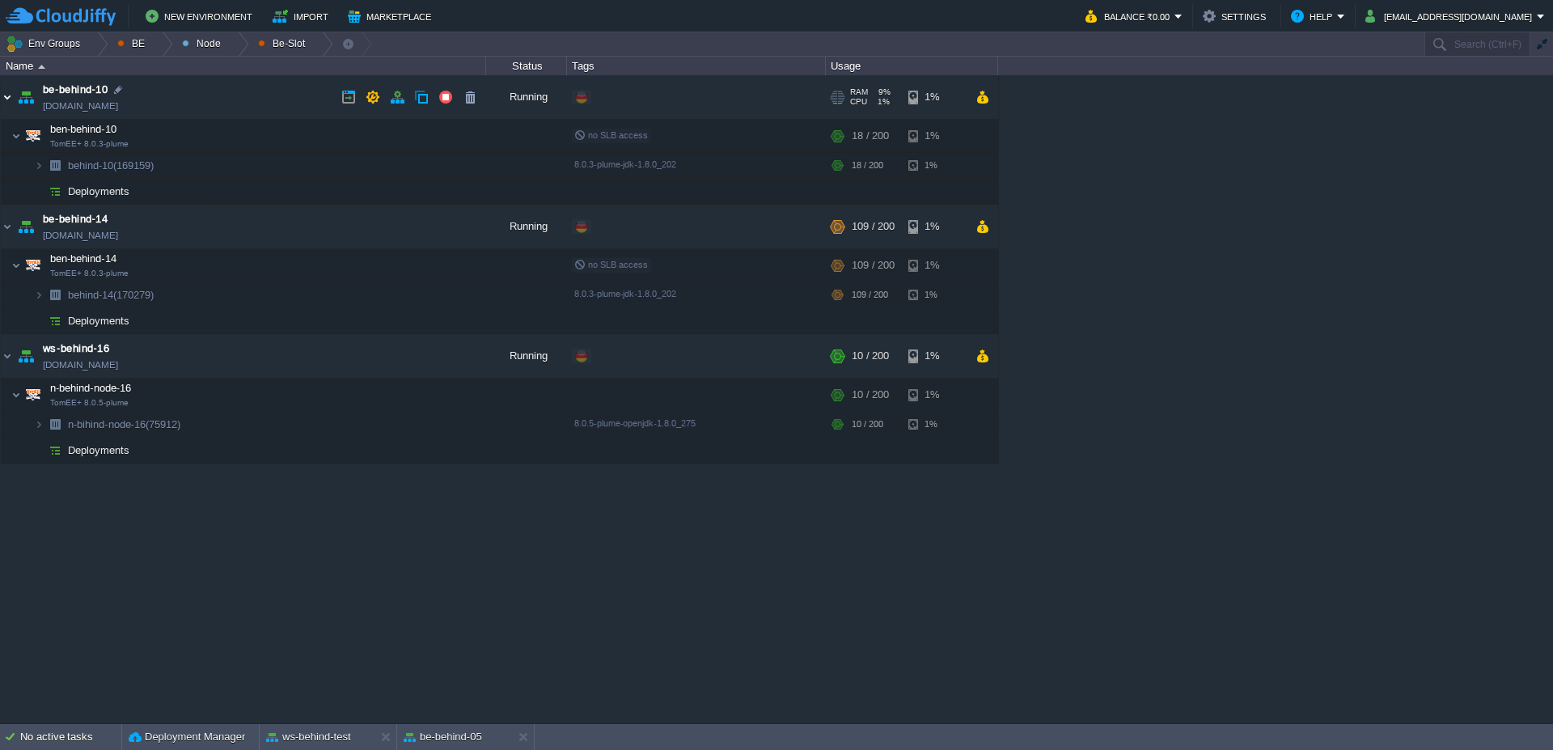
click at [11, 108] on img at bounding box center [7, 97] width 13 height 44
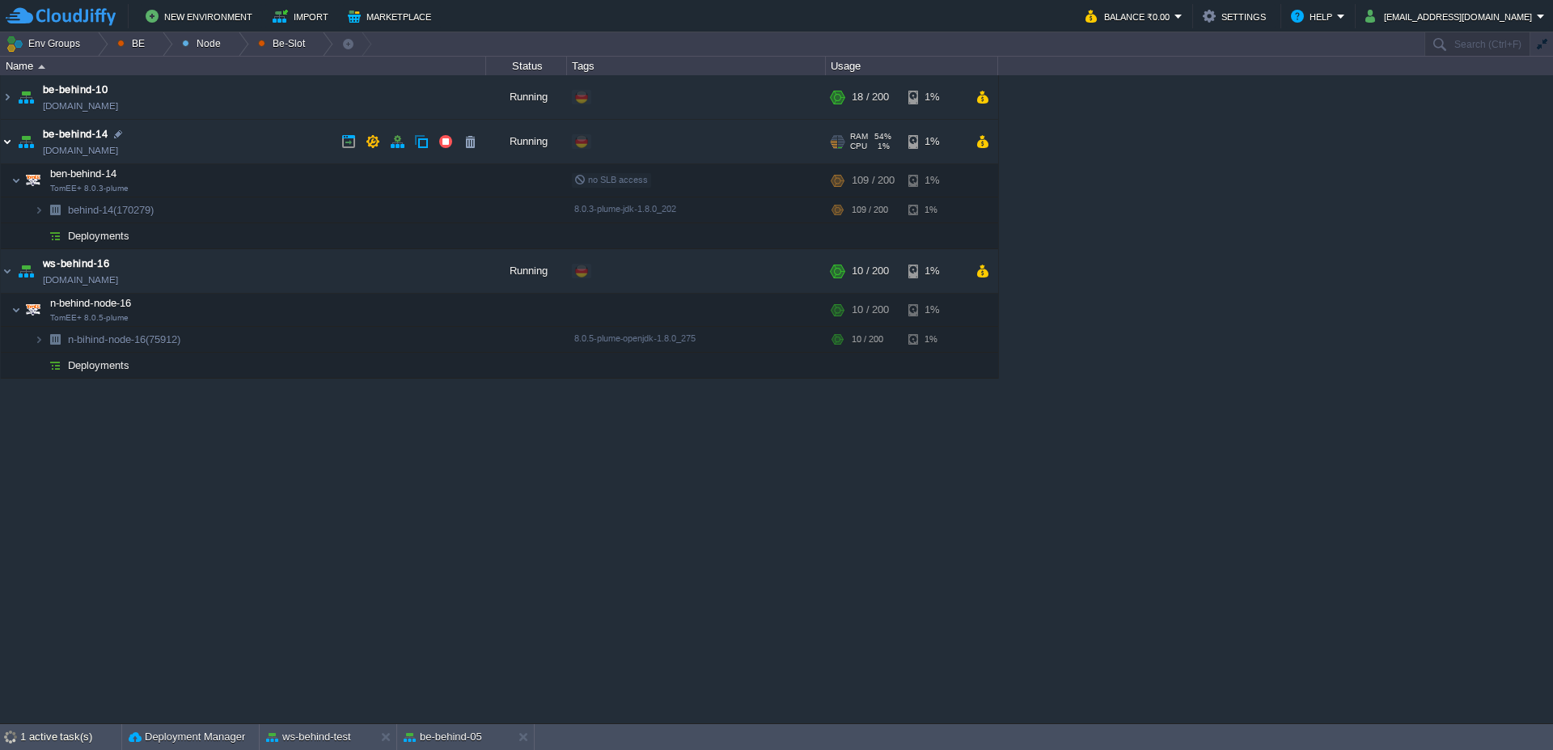
click at [6, 148] on img at bounding box center [7, 142] width 13 height 44
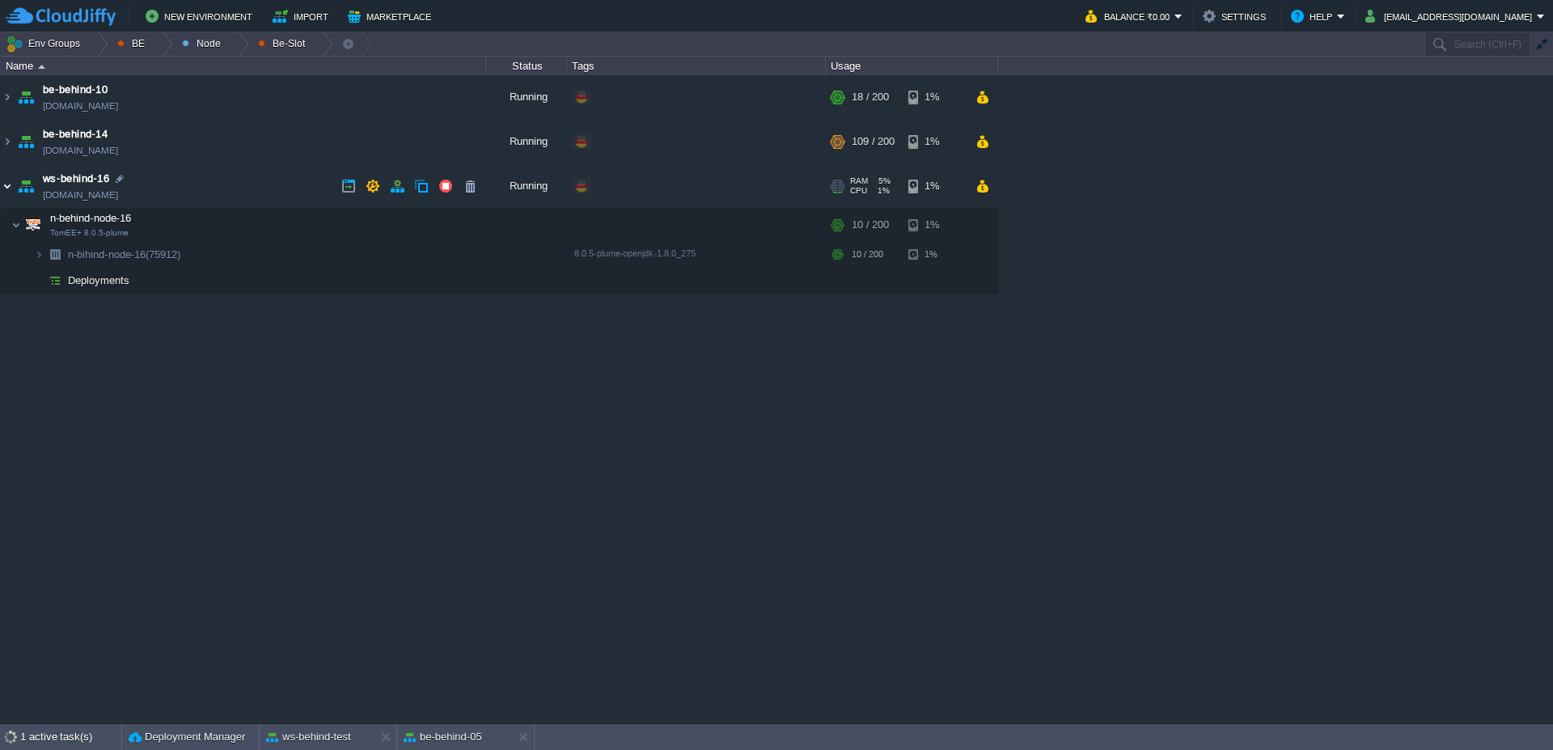
click at [8, 195] on img at bounding box center [7, 186] width 13 height 44
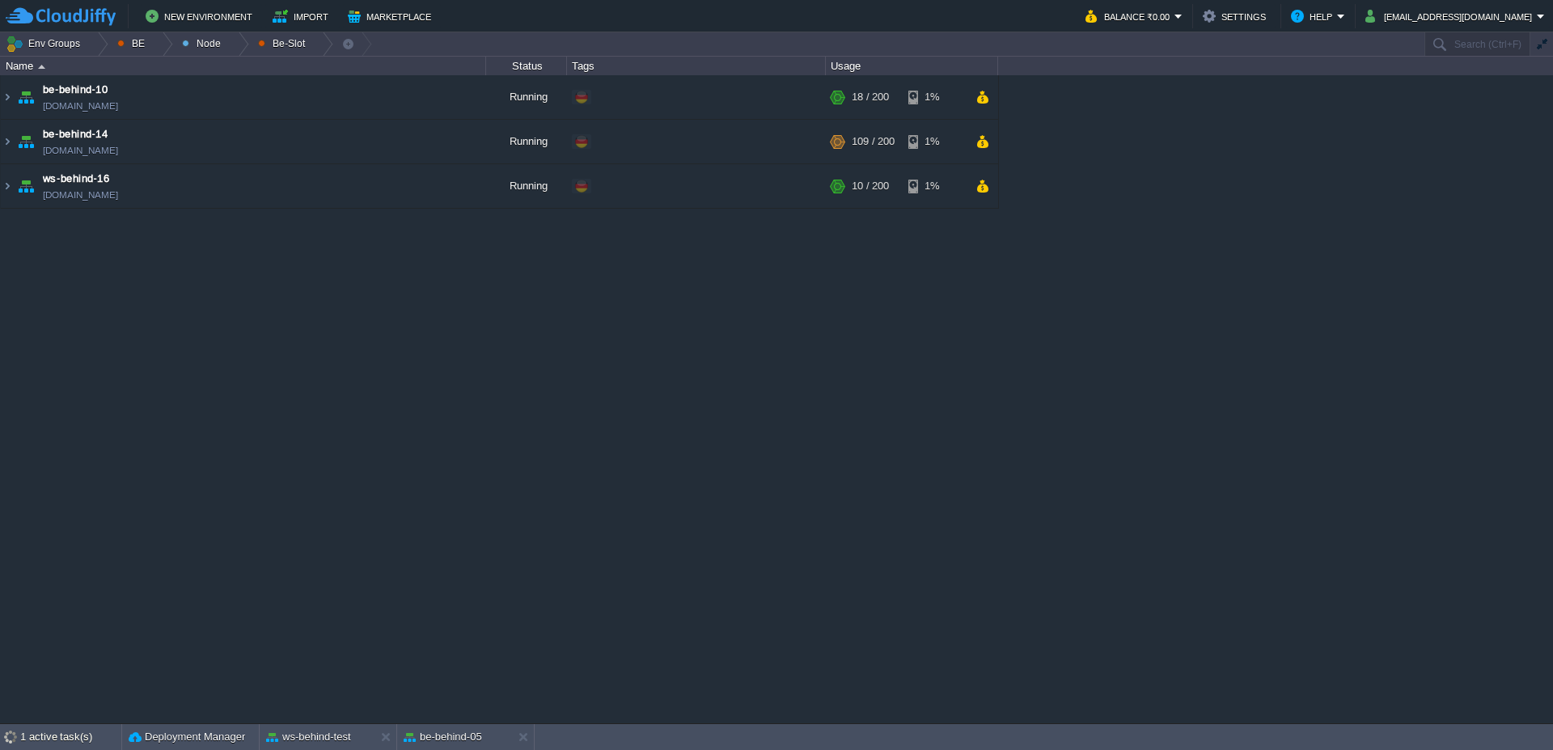
click at [159, 46] on div at bounding box center [162, 43] width 22 height 23
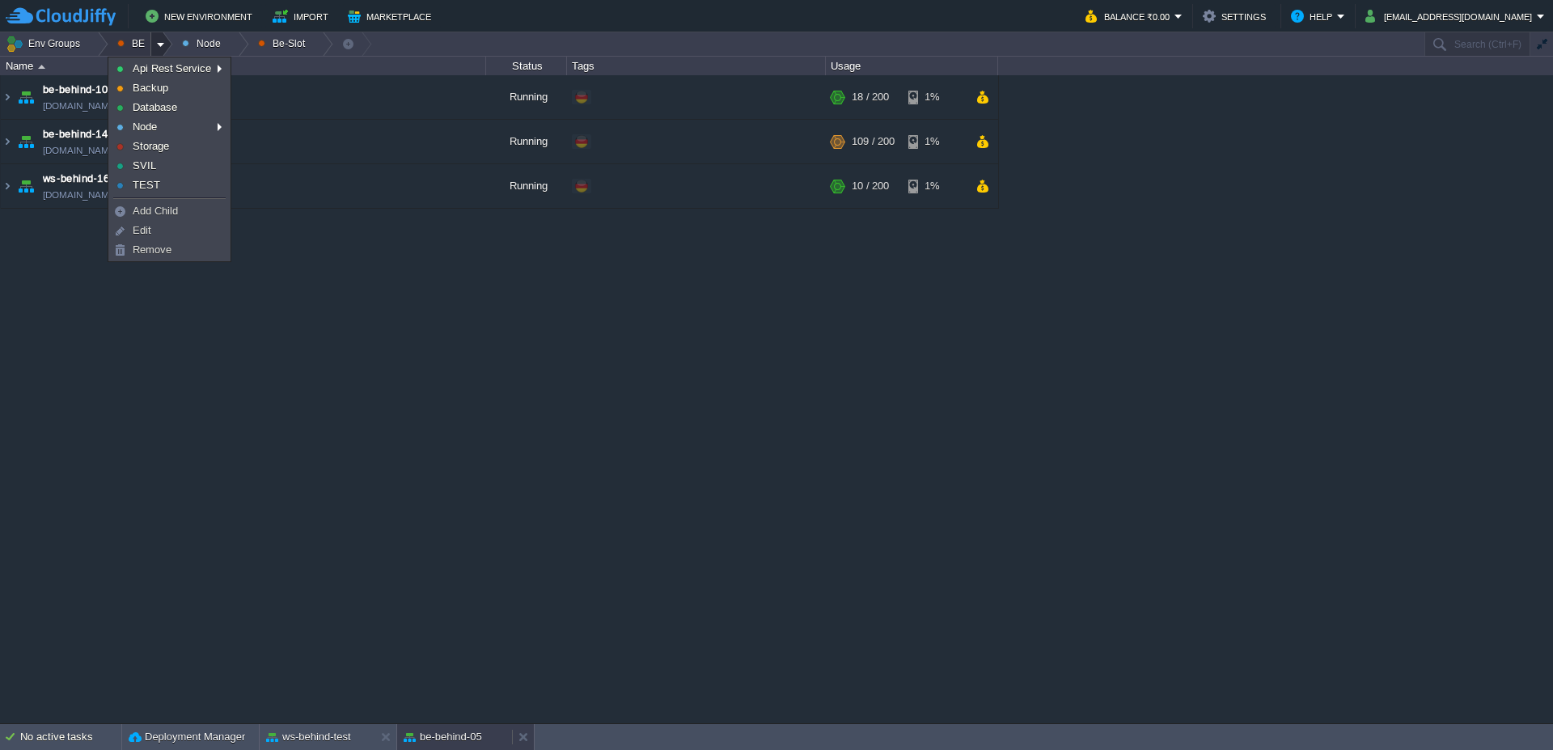
click at [482, 735] on div "be-behind-05" at bounding box center [454, 737] width 115 height 26
